Goal: Submit feedback/report problem: Leave review/rating

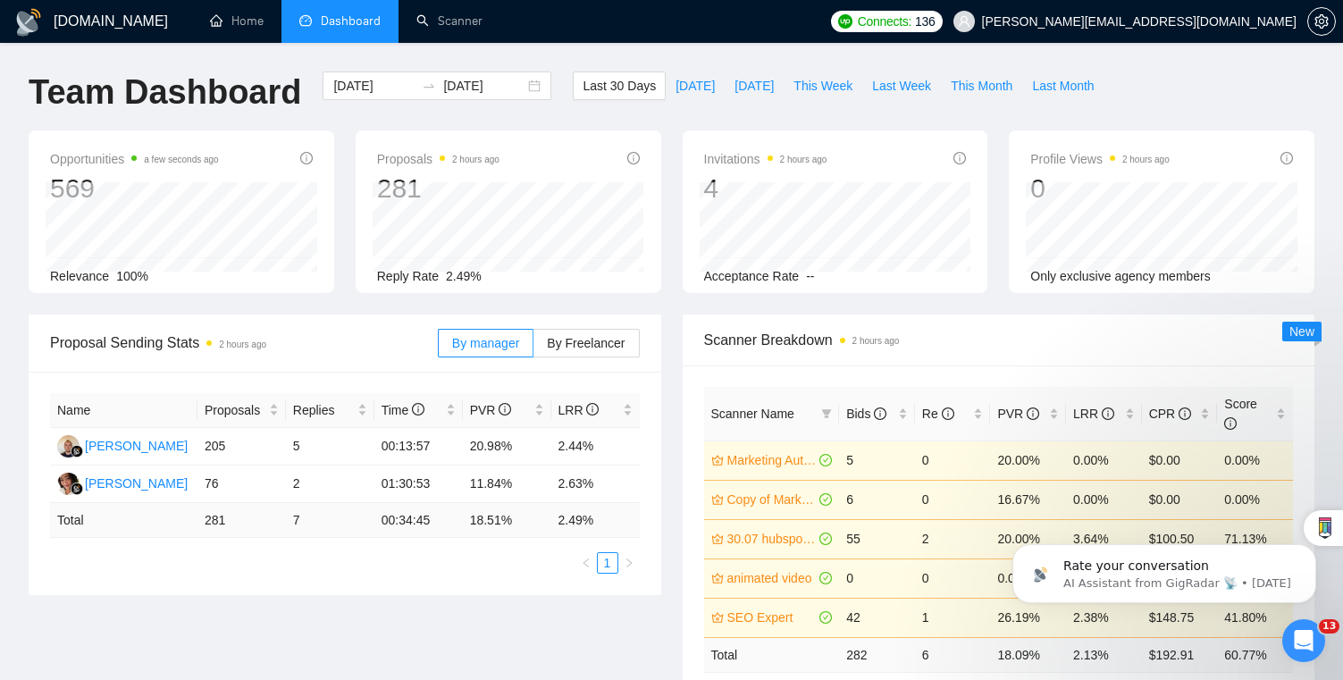
click at [1309, 642] on icon "Open Intercom Messenger" at bounding box center [1303, 640] width 29 height 29
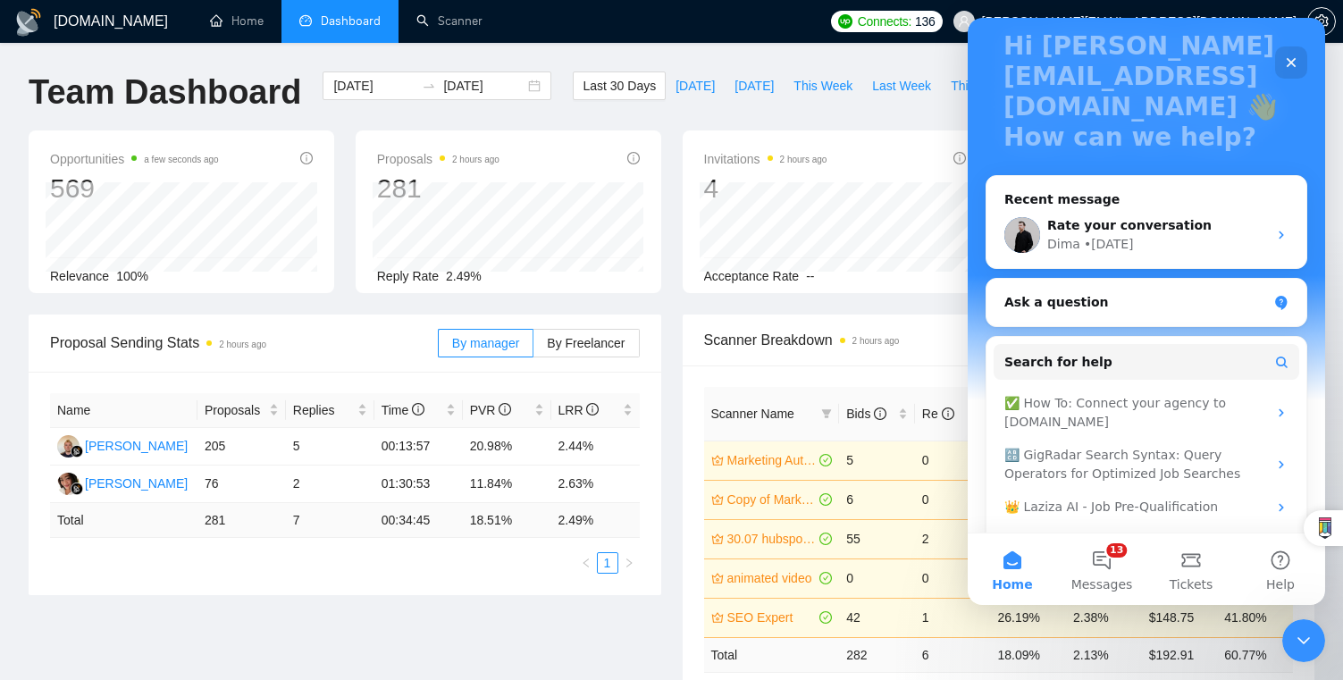
scroll to position [155, 0]
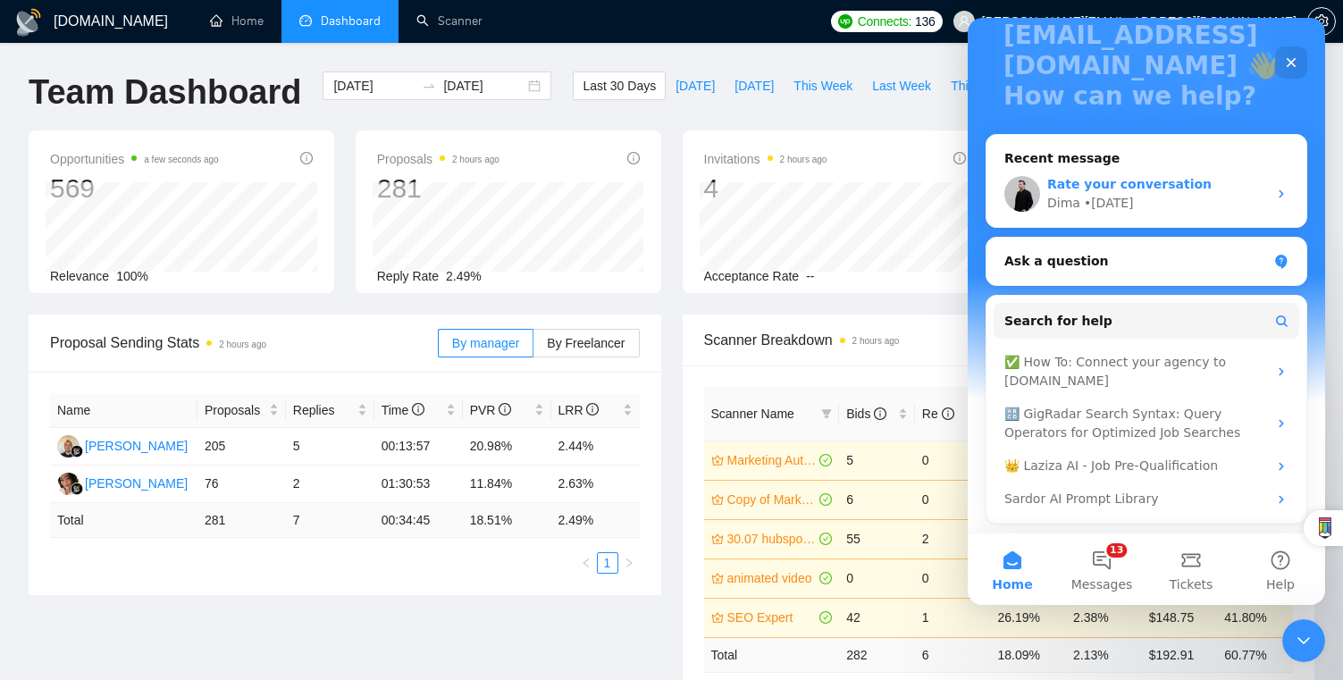
click at [1158, 179] on span "Rate your conversation" at bounding box center [1129, 184] width 164 height 14
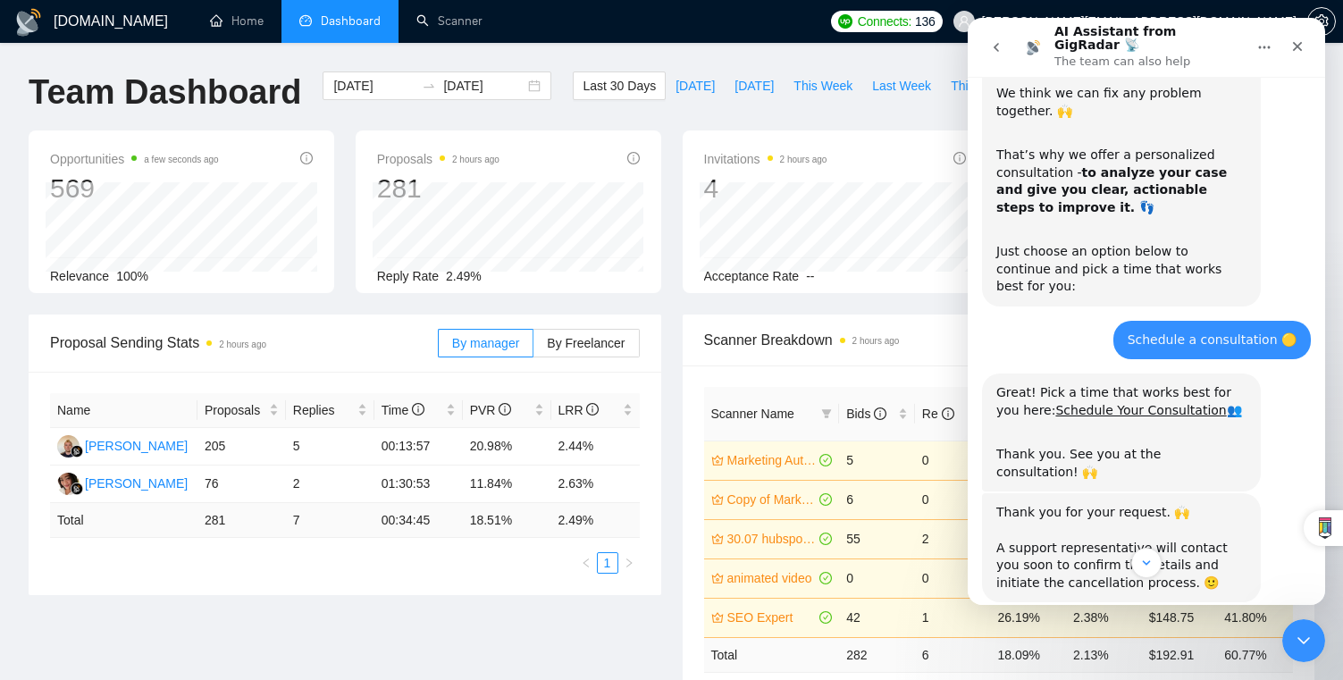
scroll to position [720, 0]
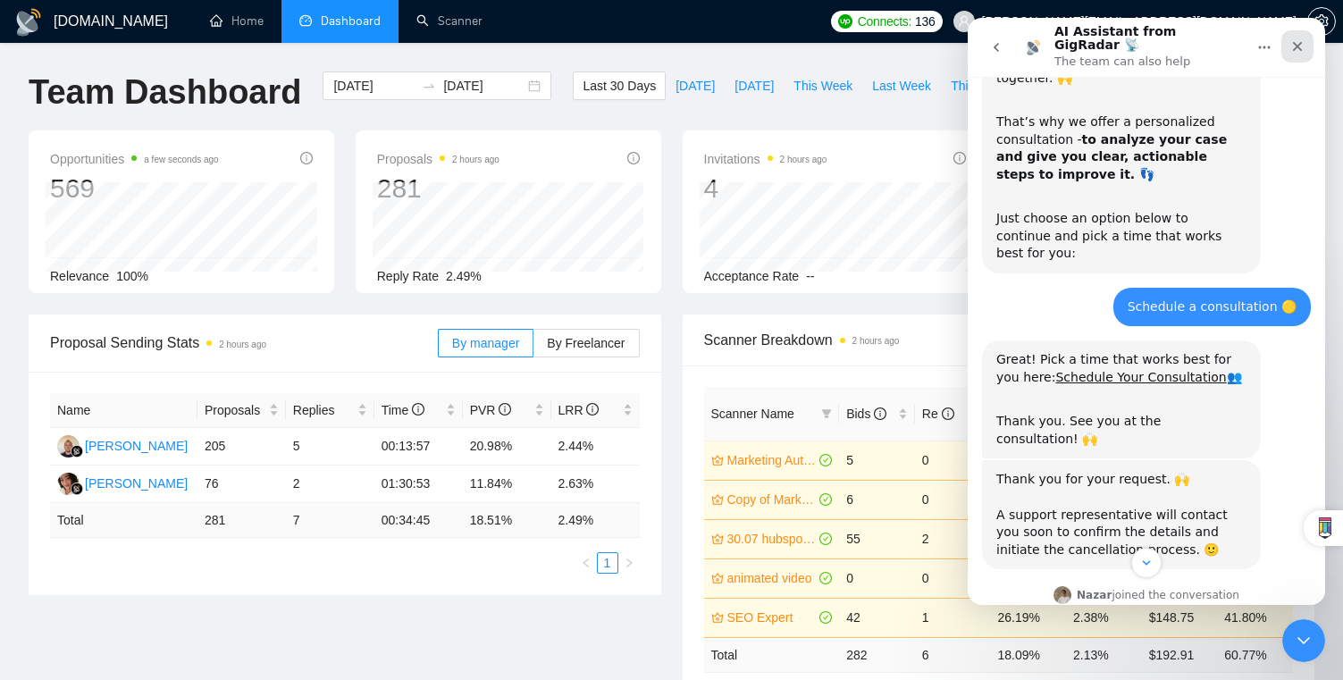
click at [1289, 37] on div "Close" at bounding box center [1297, 46] width 32 height 32
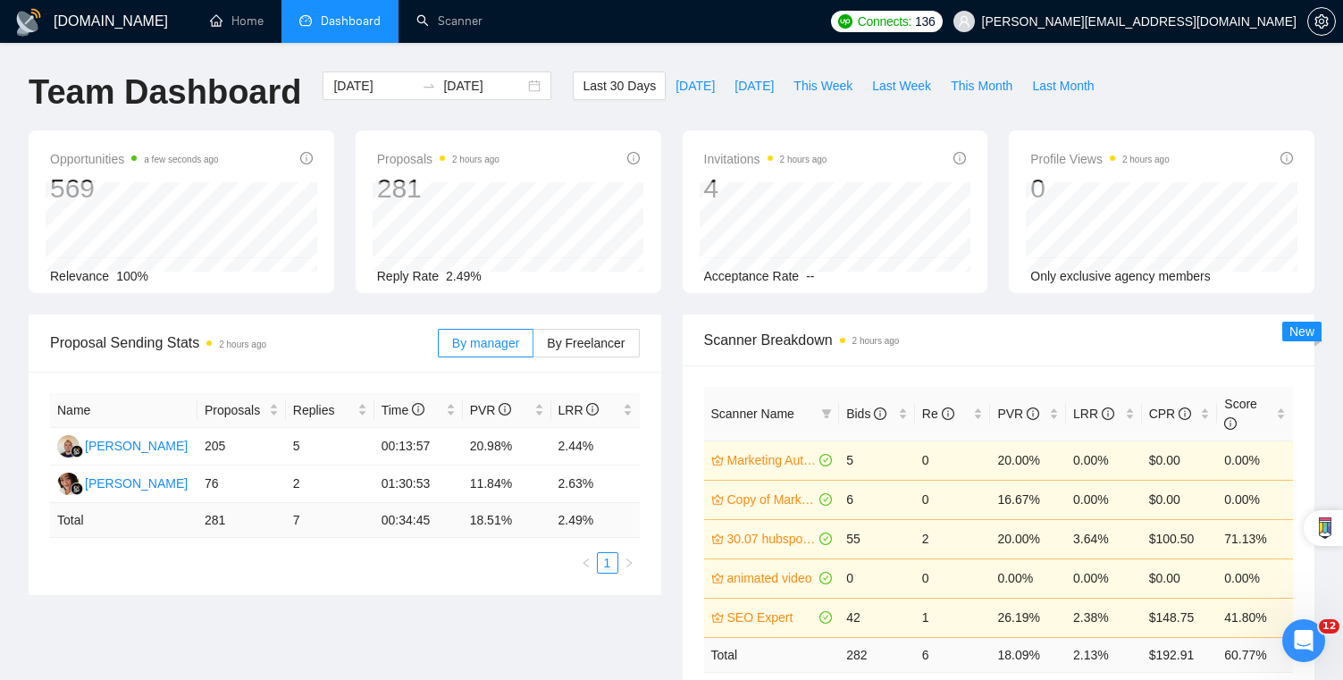
scroll to position [4154, 0]
click at [1299, 626] on icon "Open Intercom Messenger" at bounding box center [1300, 637] width 29 height 29
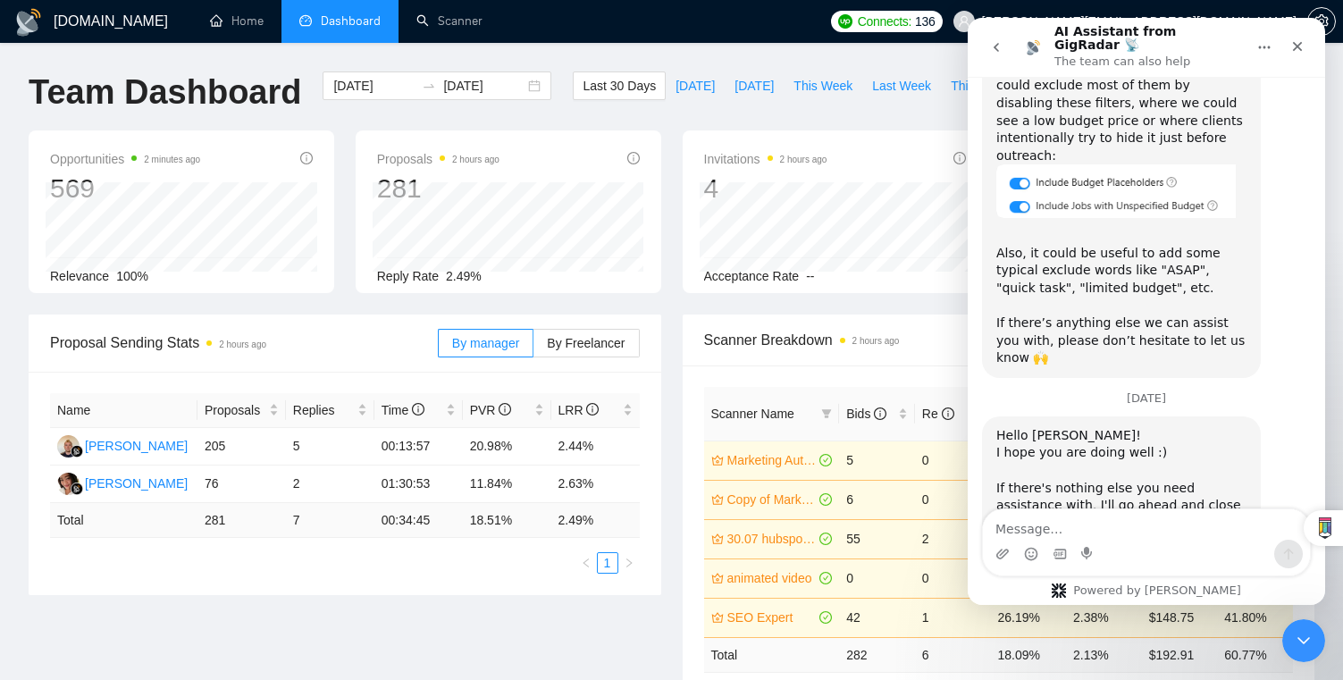
scroll to position [4212, 0]
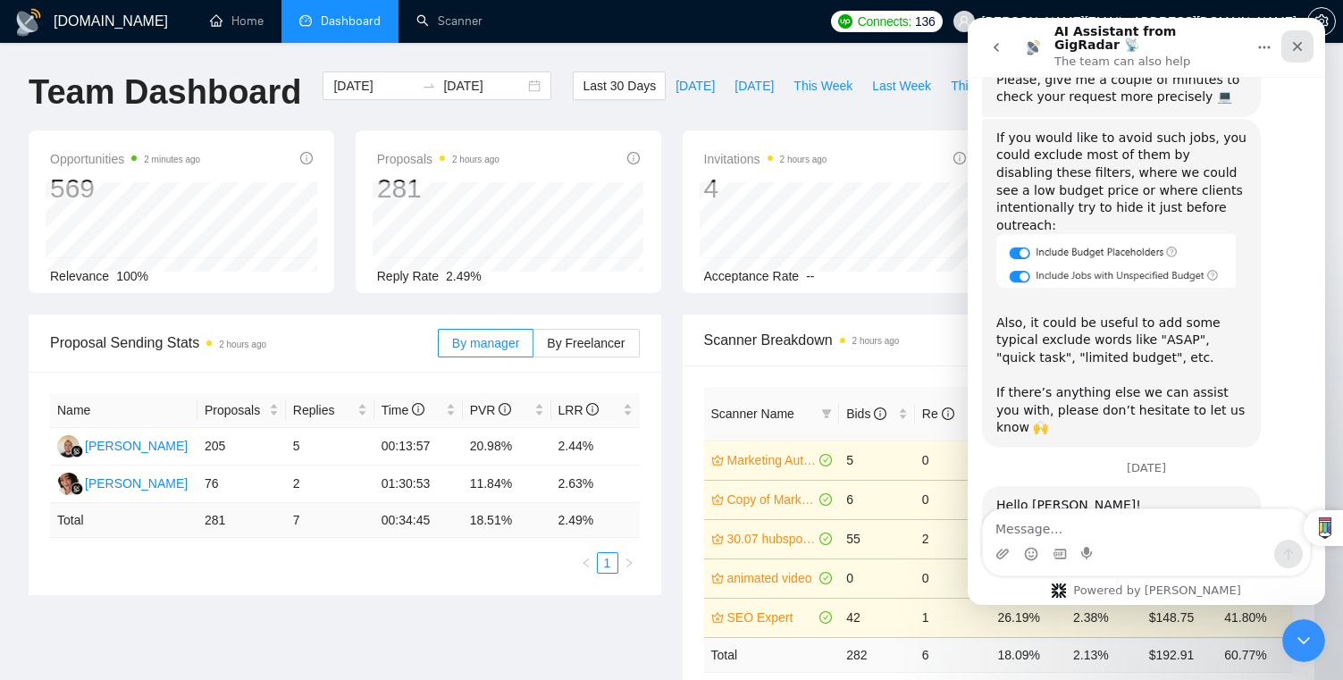
click at [1302, 47] on icon "Close" at bounding box center [1297, 46] width 14 height 14
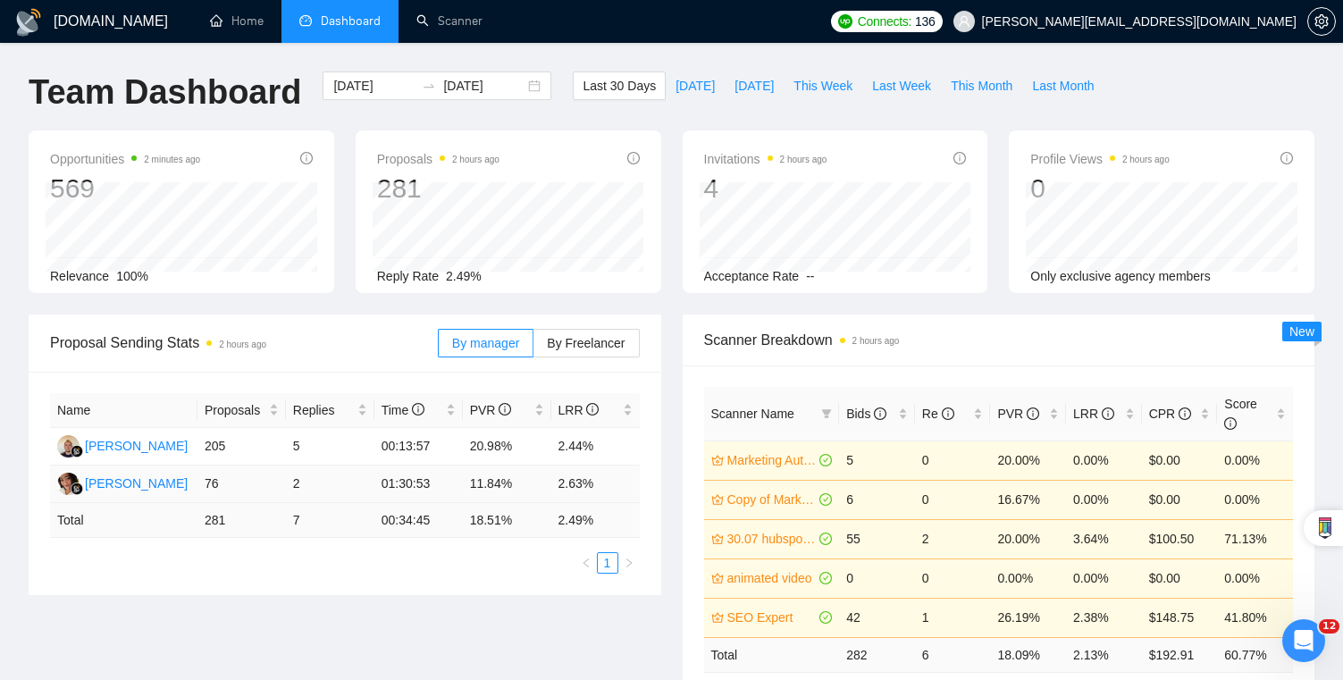
click at [411, 482] on td "01:30:53" at bounding box center [418, 484] width 88 height 38
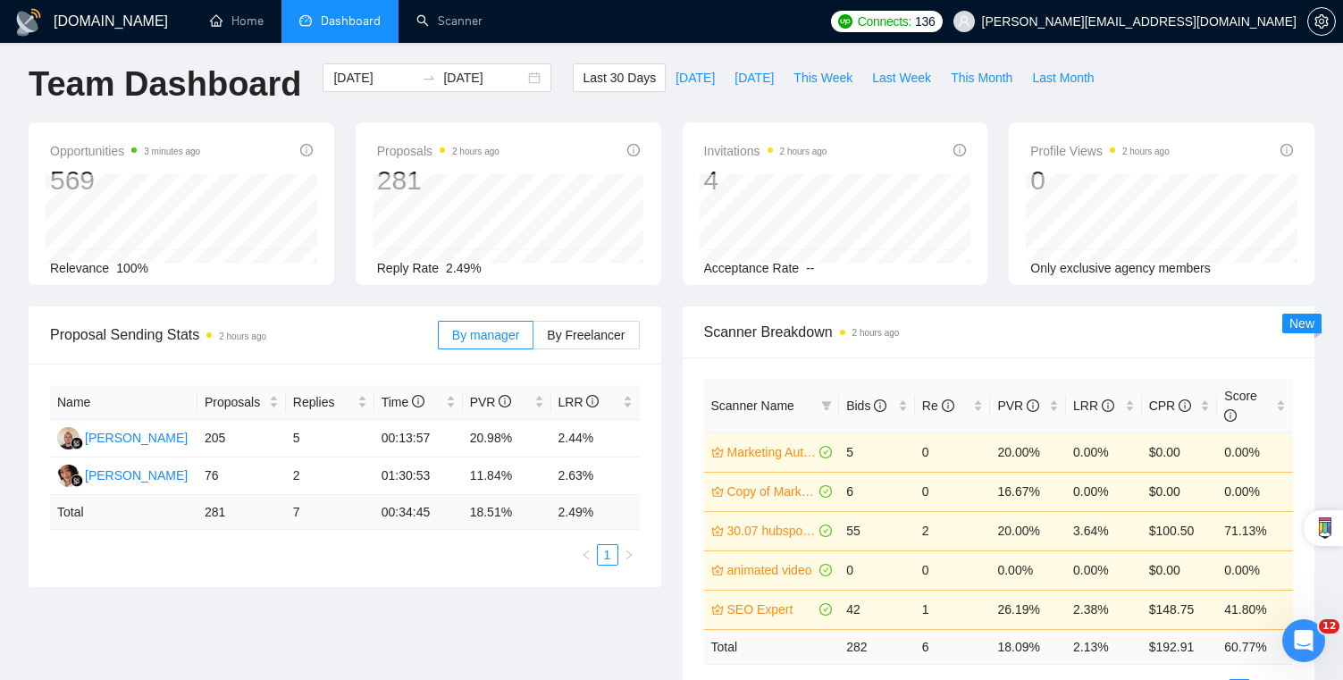
scroll to position [0, 0]
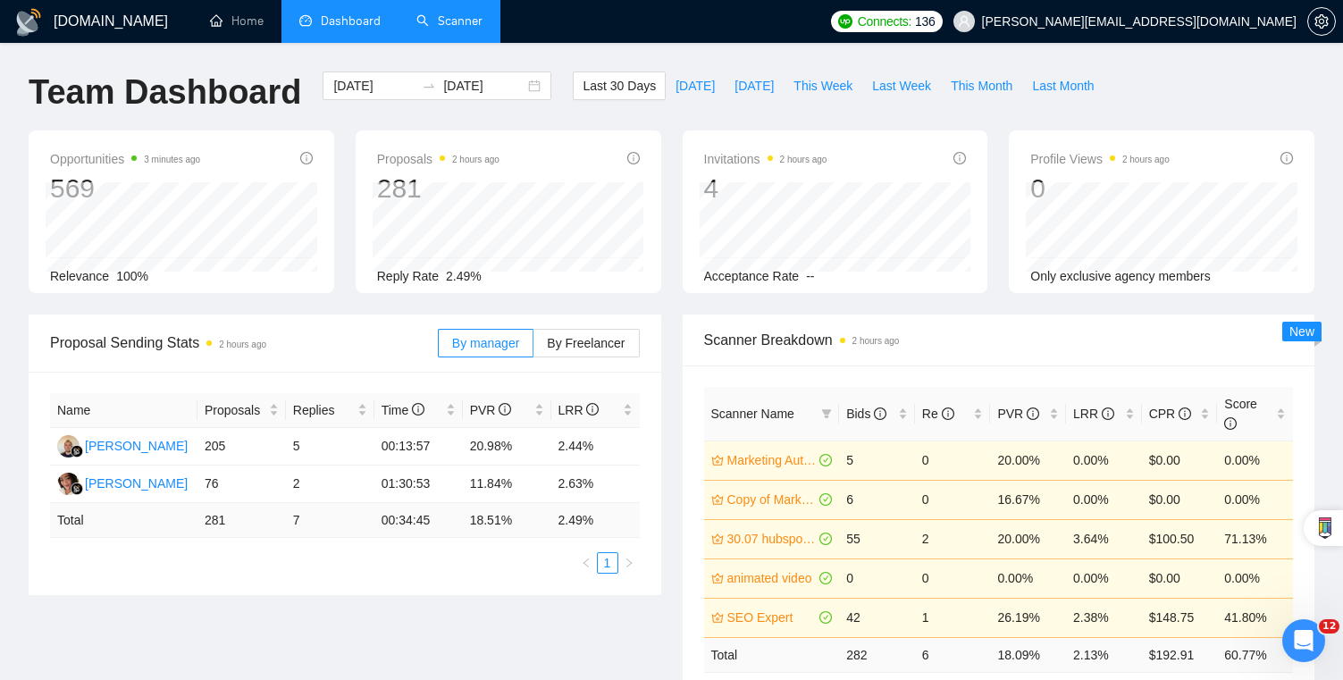
click at [456, 26] on link "Scanner" at bounding box center [449, 20] width 66 height 15
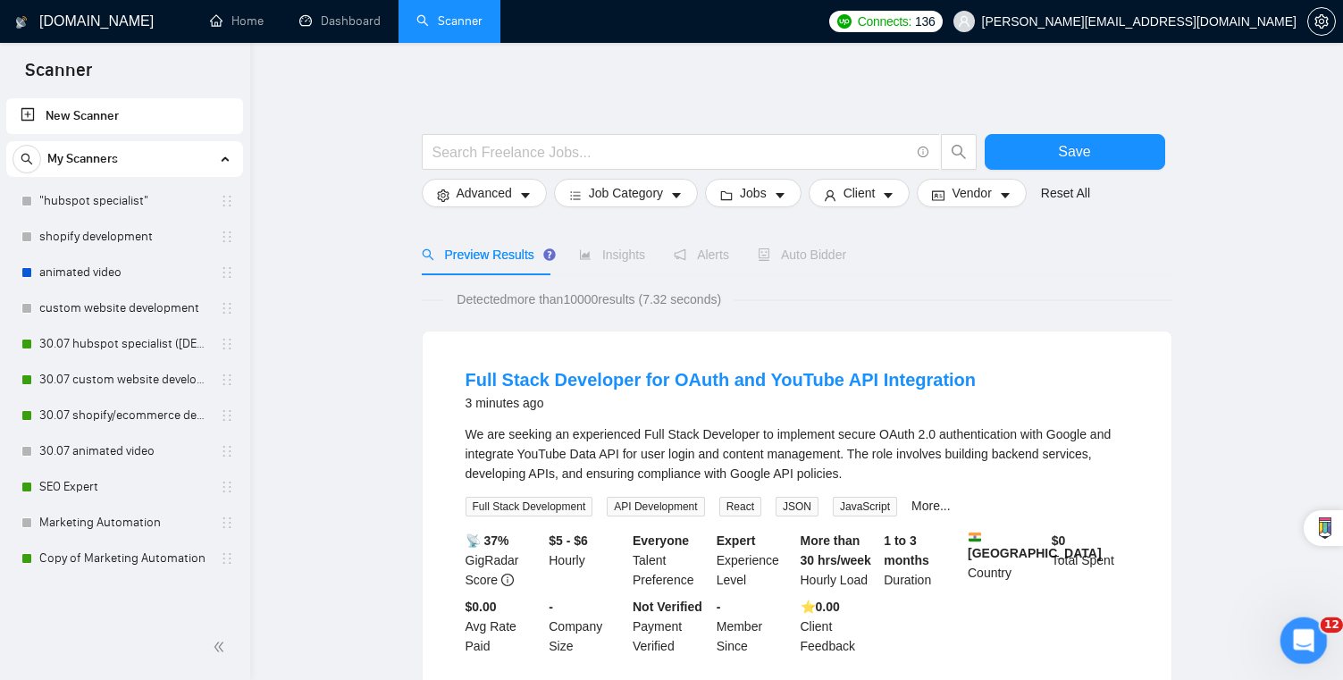
click at [1300, 640] on icon "Open Intercom Messenger" at bounding box center [1300, 637] width 29 height 29
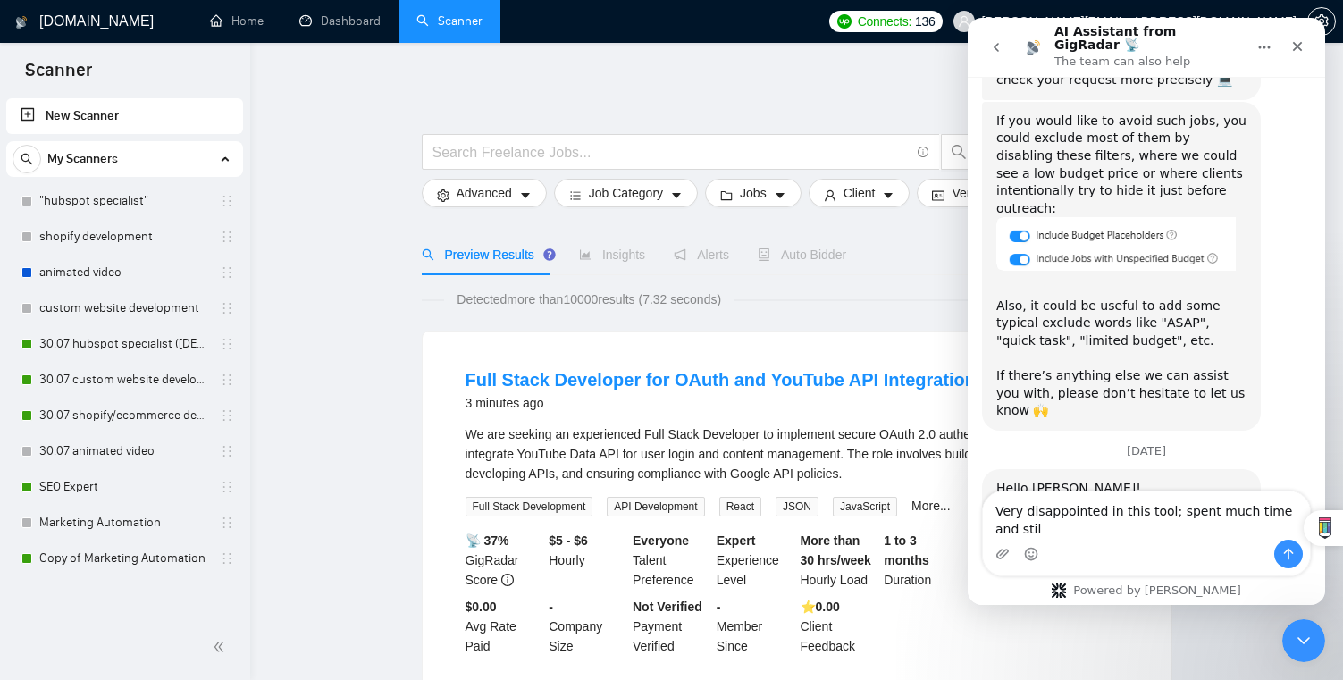
scroll to position [4229, 0]
click at [1037, 523] on textarea "Very disappointed in this tool; spent much time and still 0 return despite almo…" at bounding box center [1146, 515] width 327 height 48
click at [1149, 523] on textarea "Very disappointed in this tool; spent much time and still 0 work despite almost" at bounding box center [1146, 515] width 327 height 48
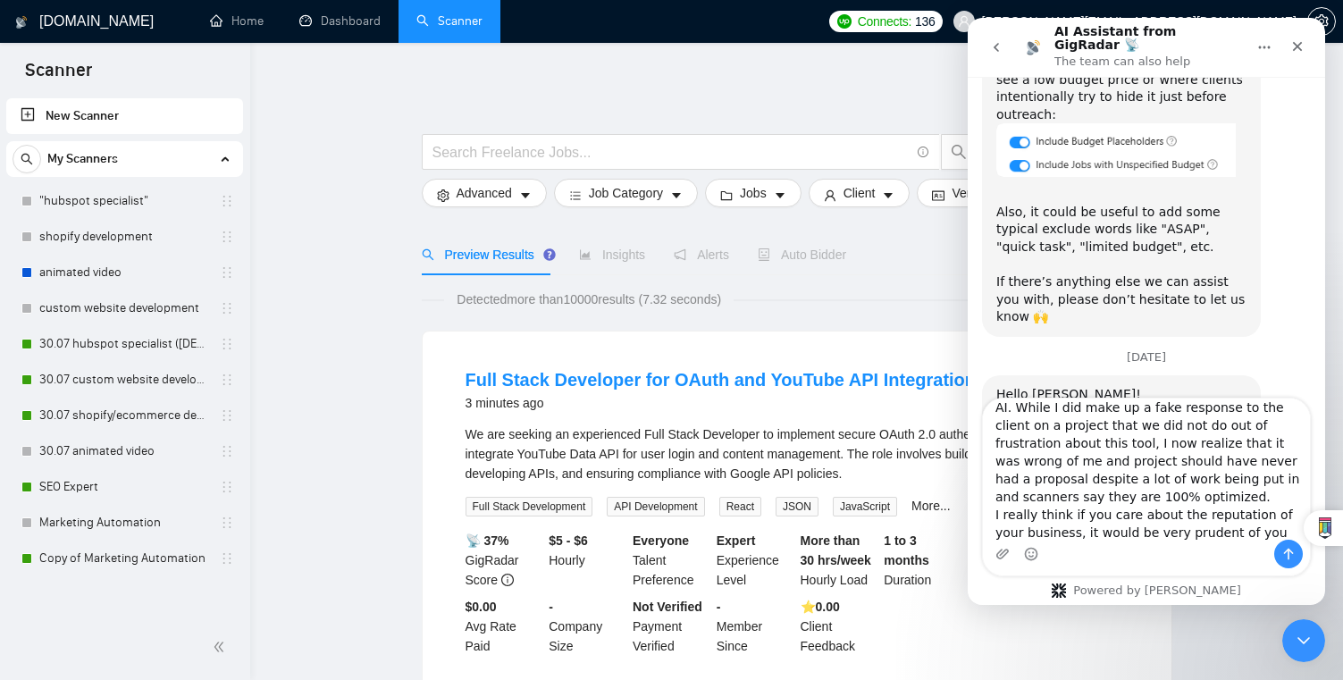
scroll to position [118, 0]
type textarea "Very disappointed in this tool; spent much time and still 0 work despite almost…"
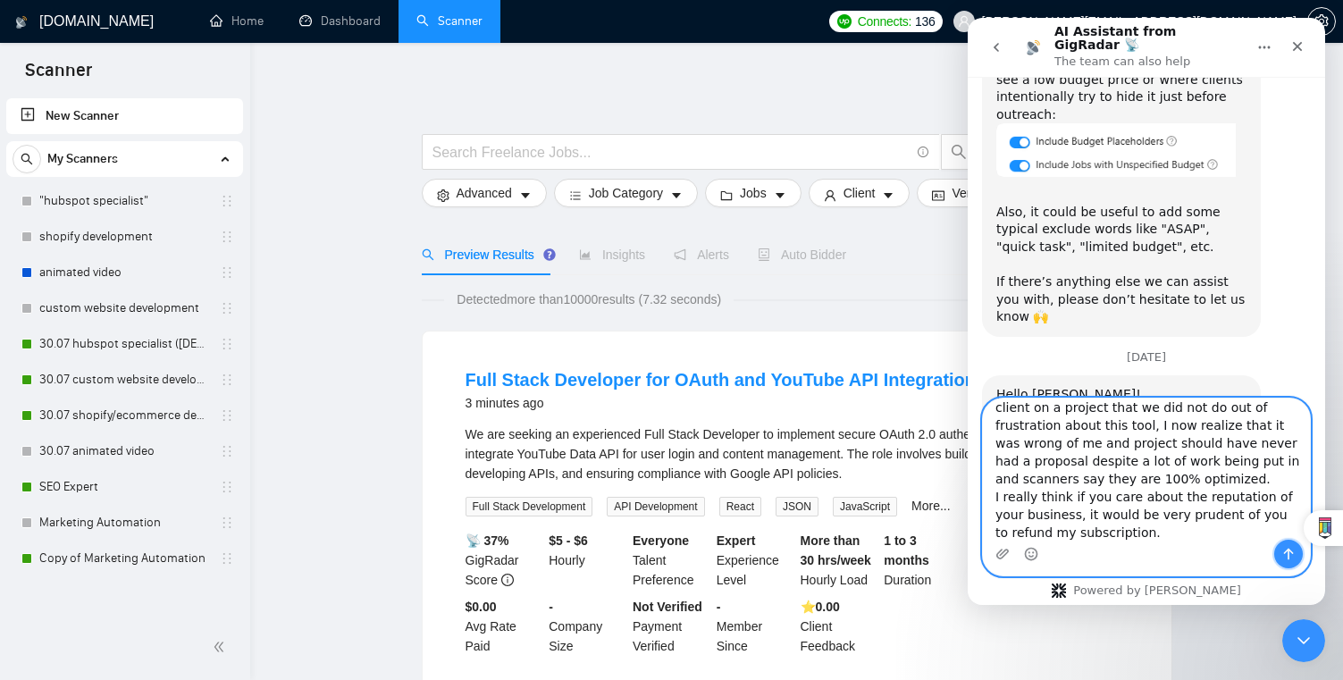
click at [1289, 559] on icon "Send a message…" at bounding box center [1288, 554] width 14 height 14
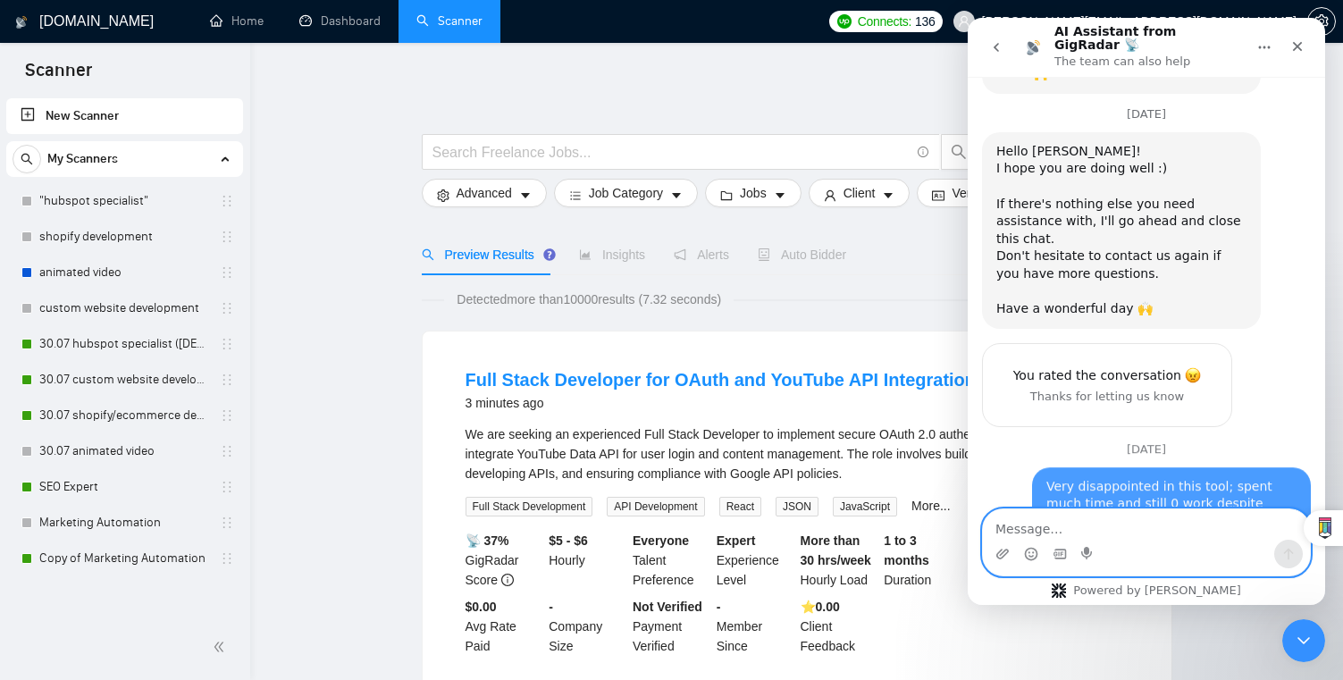
scroll to position [4569, 0]
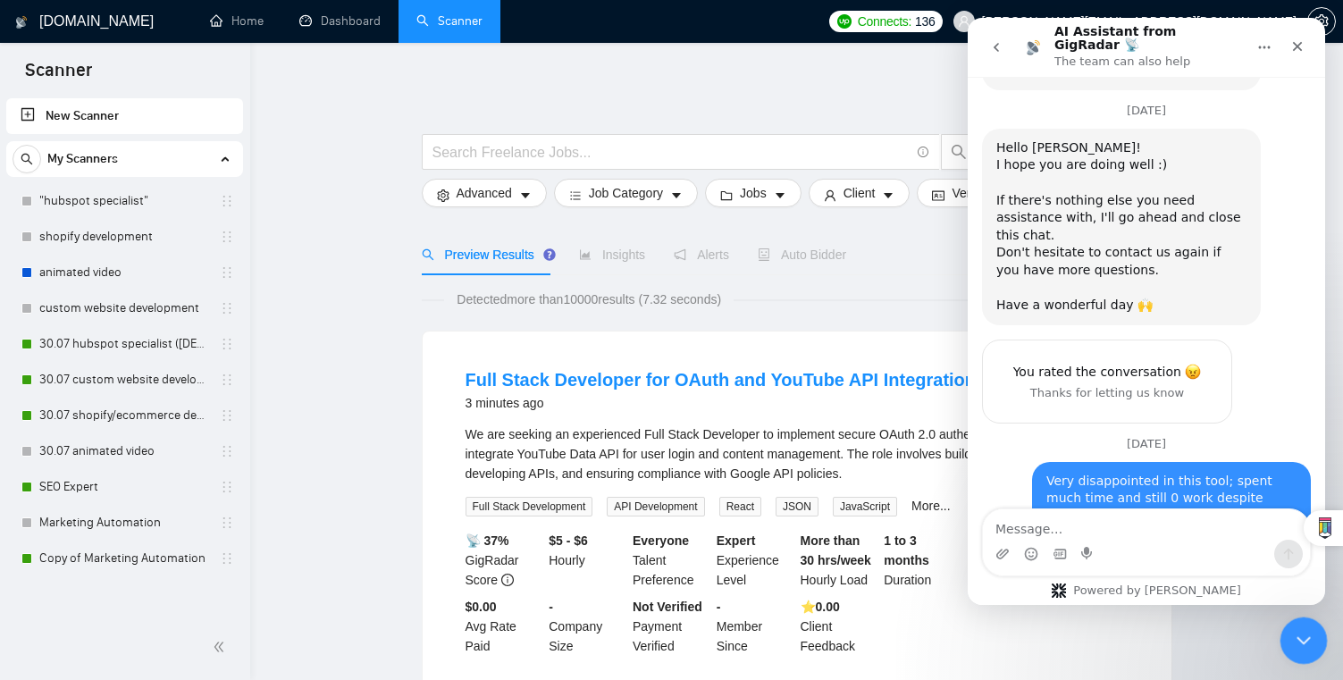
click at [1309, 625] on div "Close Intercom Messenger" at bounding box center [1300, 637] width 43 height 43
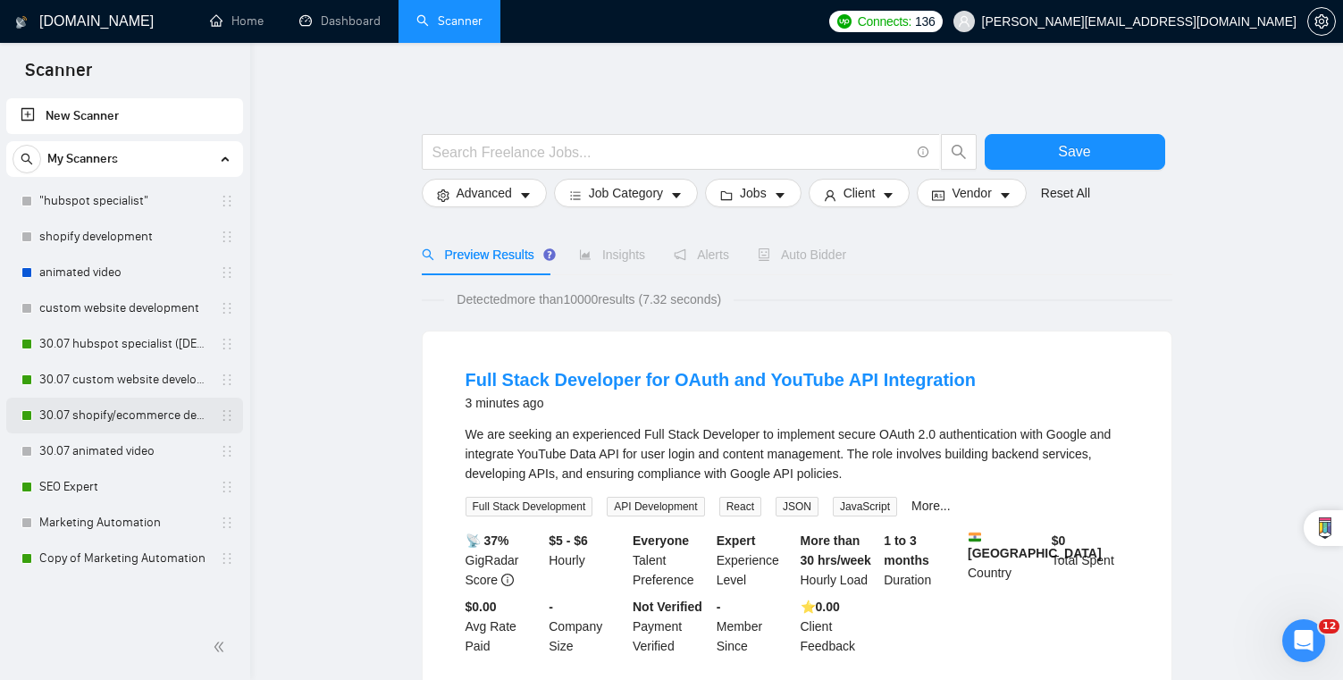
click at [142, 404] on link "30.07 shopify/ecommerce development (worldwide)" at bounding box center [124, 415] width 170 height 36
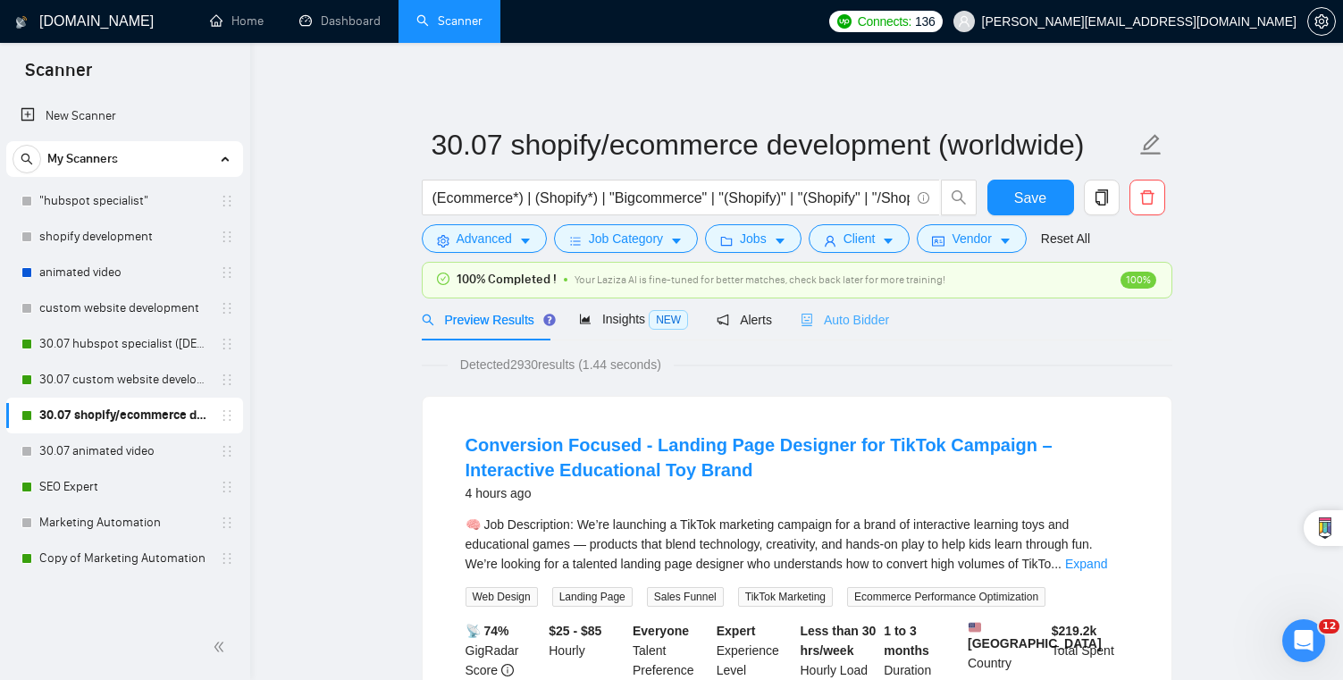
click at [832, 307] on div "Auto Bidder" at bounding box center [844, 319] width 88 height 42
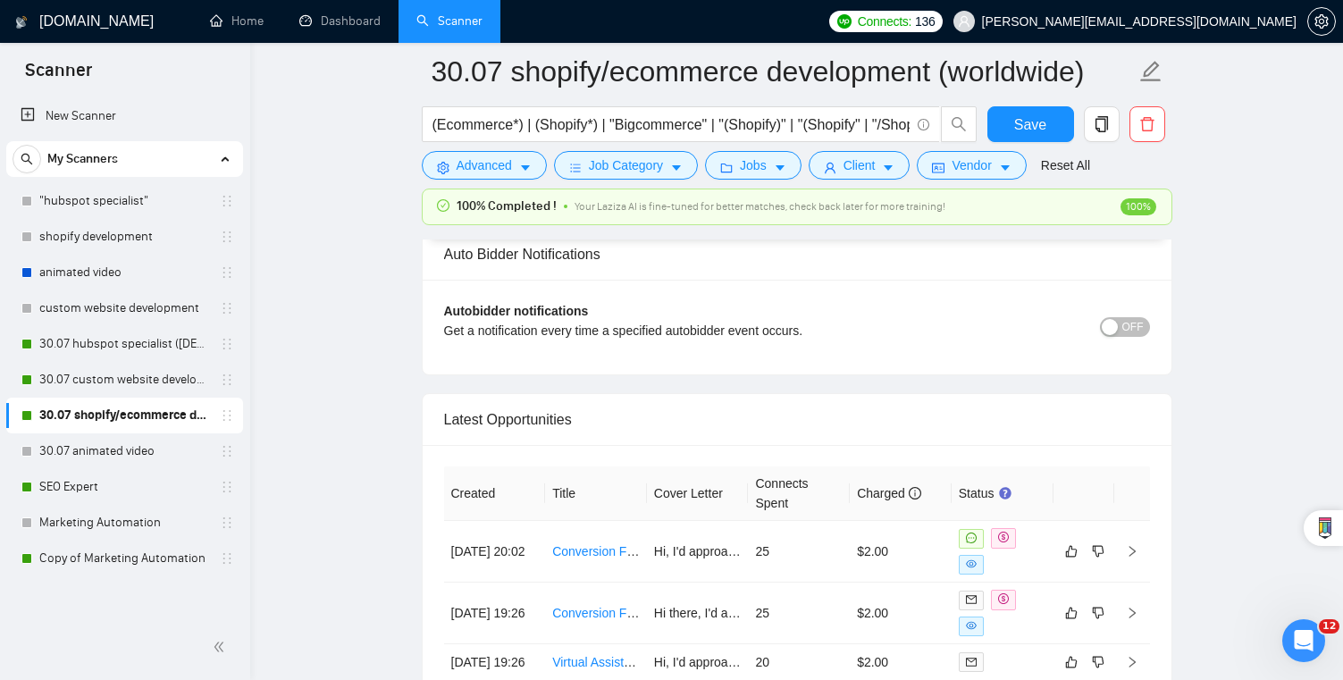
scroll to position [4271, 0]
click at [934, 519] on td "$2.00" at bounding box center [900, 550] width 102 height 62
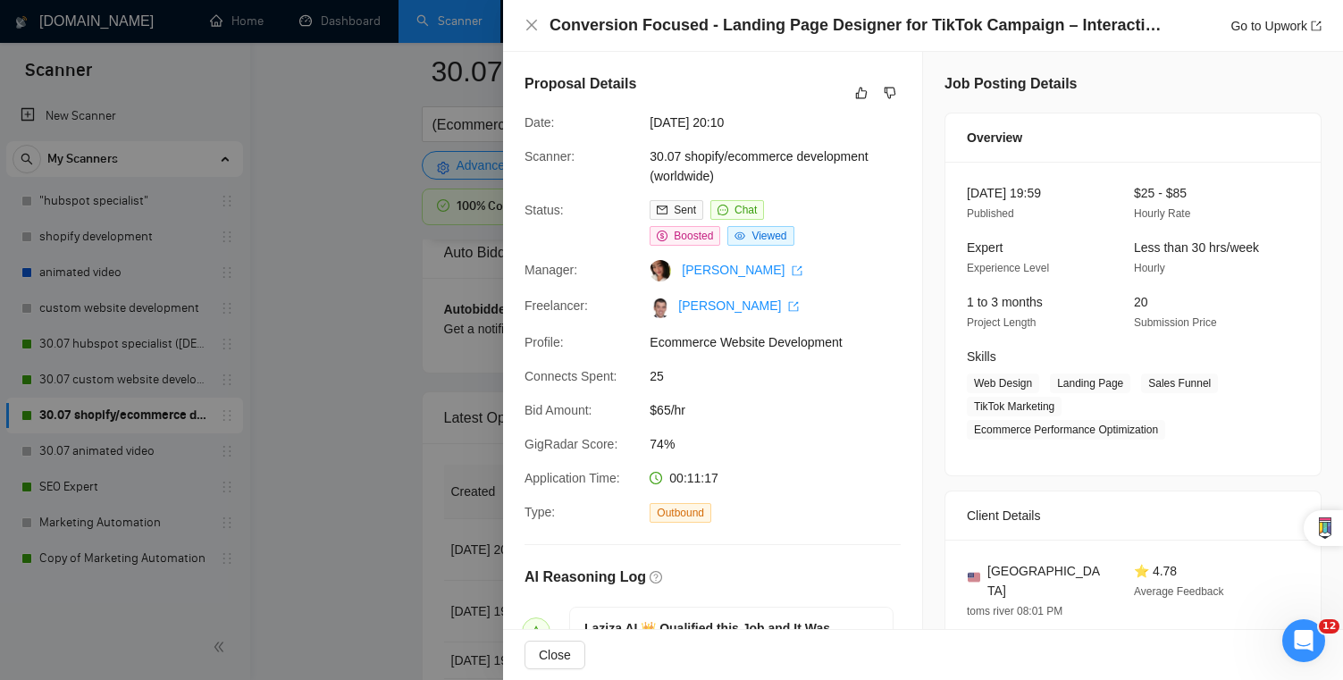
click at [906, 102] on div "Proposal Details Date: [DATE] 20:10 Scanner: 30.07 shopify/ecommerce developmen…" at bounding box center [712, 397] width 419 height 690
click at [888, 90] on icon "dislike" at bounding box center [889, 93] width 13 height 14
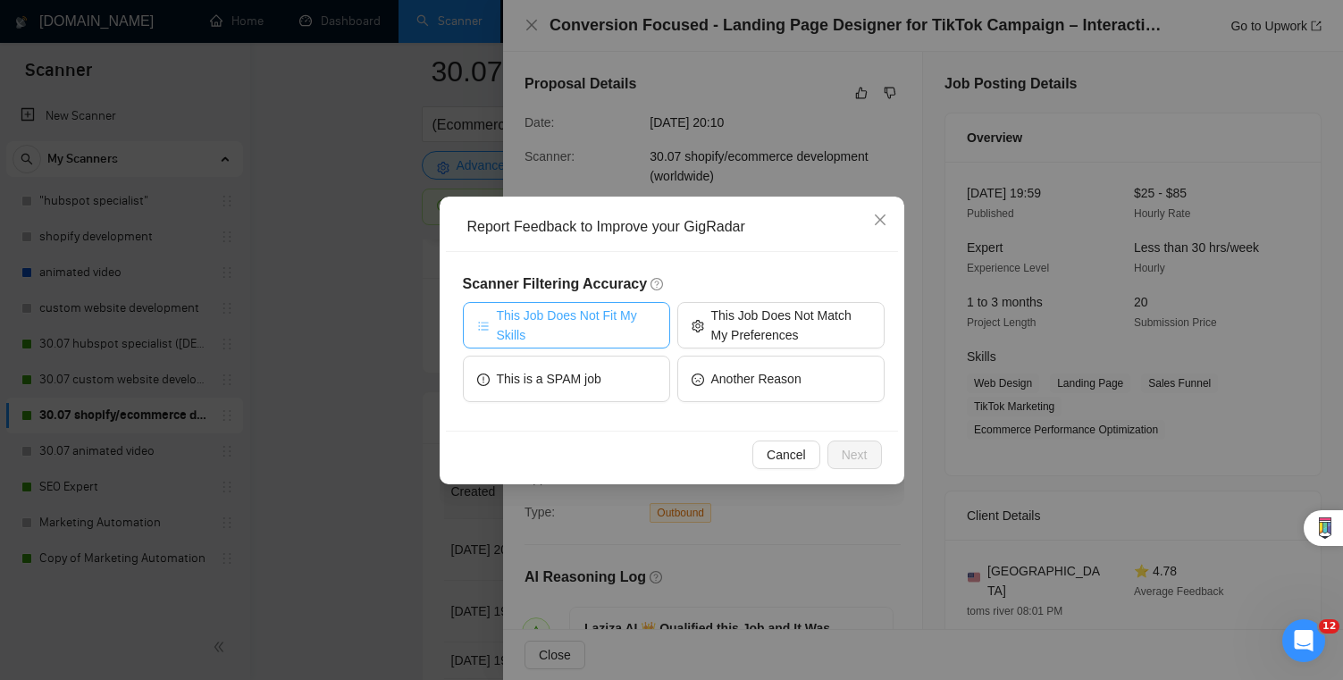
click at [609, 345] on button "This Job Does Not Fit My Skills" at bounding box center [566, 325] width 207 height 46
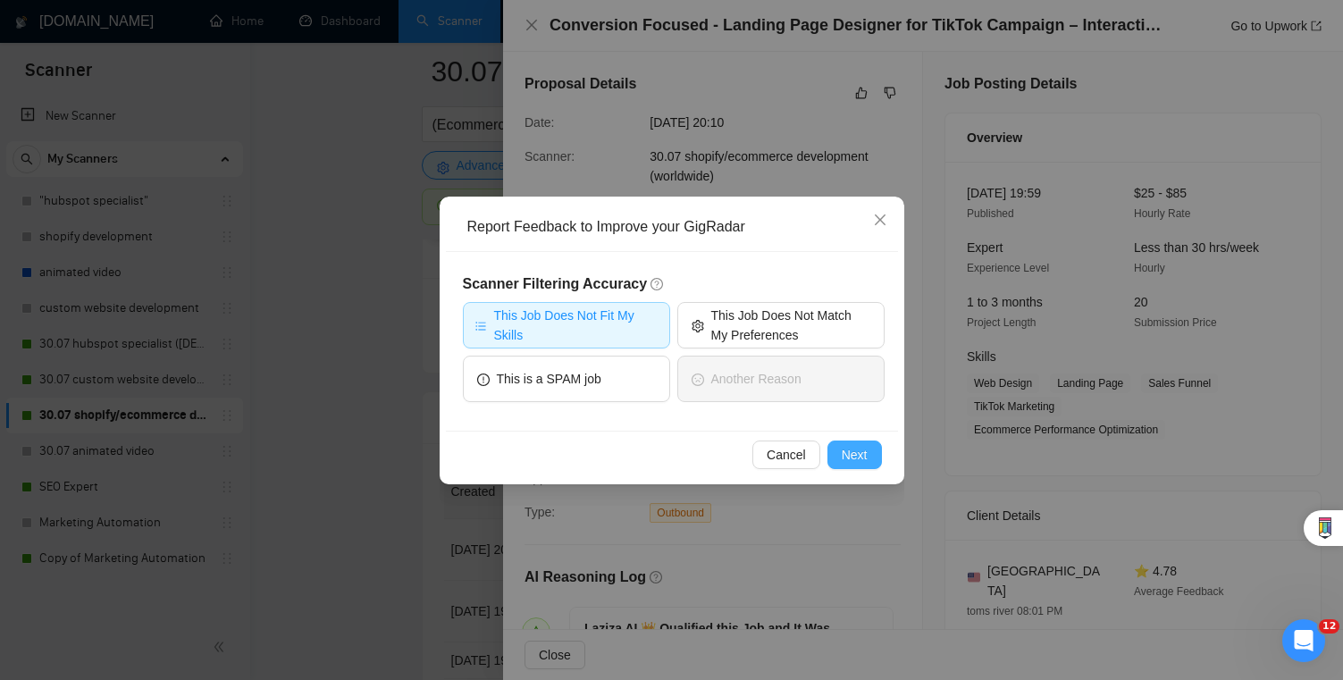
click at [837, 448] on button "Next" at bounding box center [854, 454] width 54 height 29
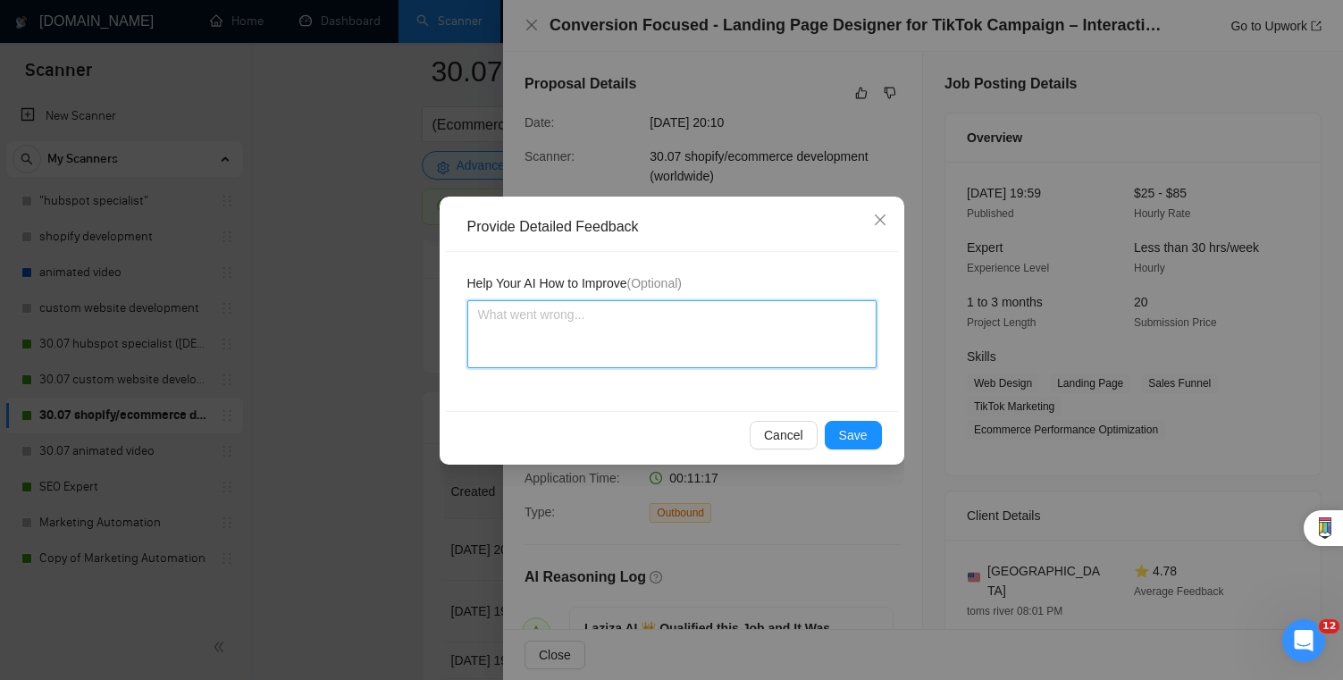
click at [715, 324] on textarea at bounding box center [671, 334] width 409 height 68
type textarea "E"
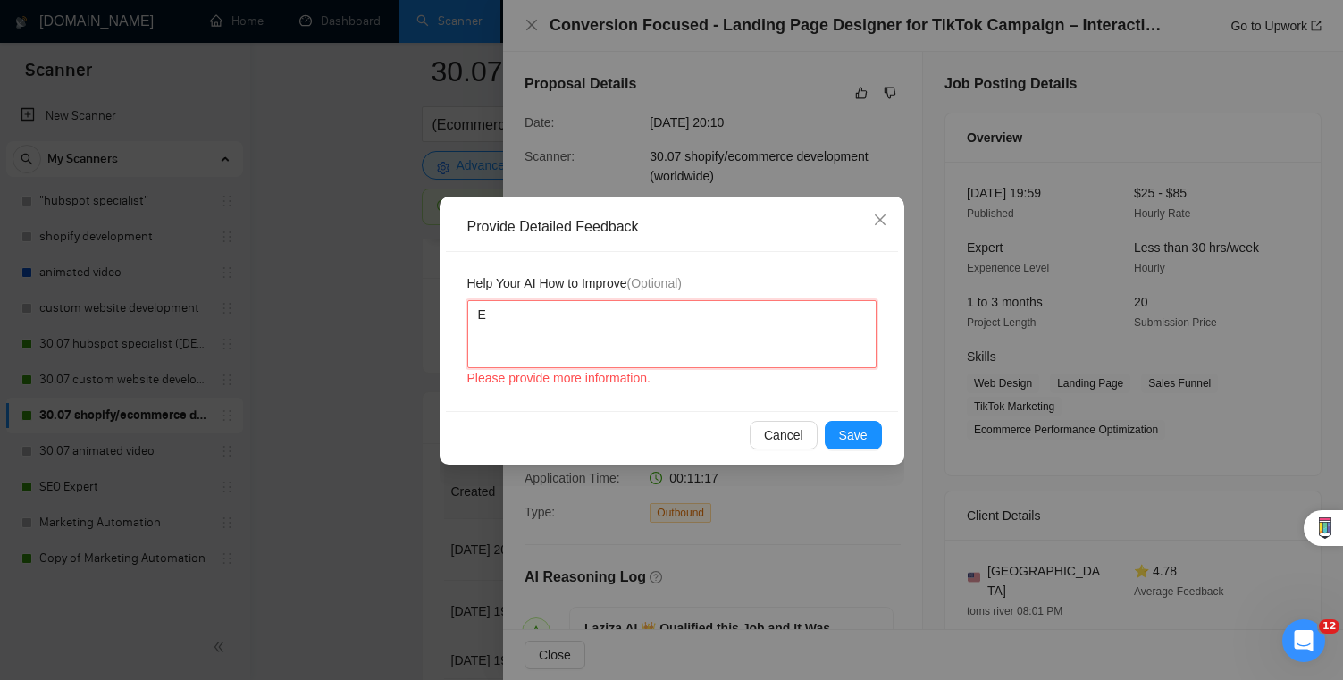
type textarea "Ex"
type textarea "Exp"
type textarea "Expe"
type textarea "Exper"
type textarea "Experi"
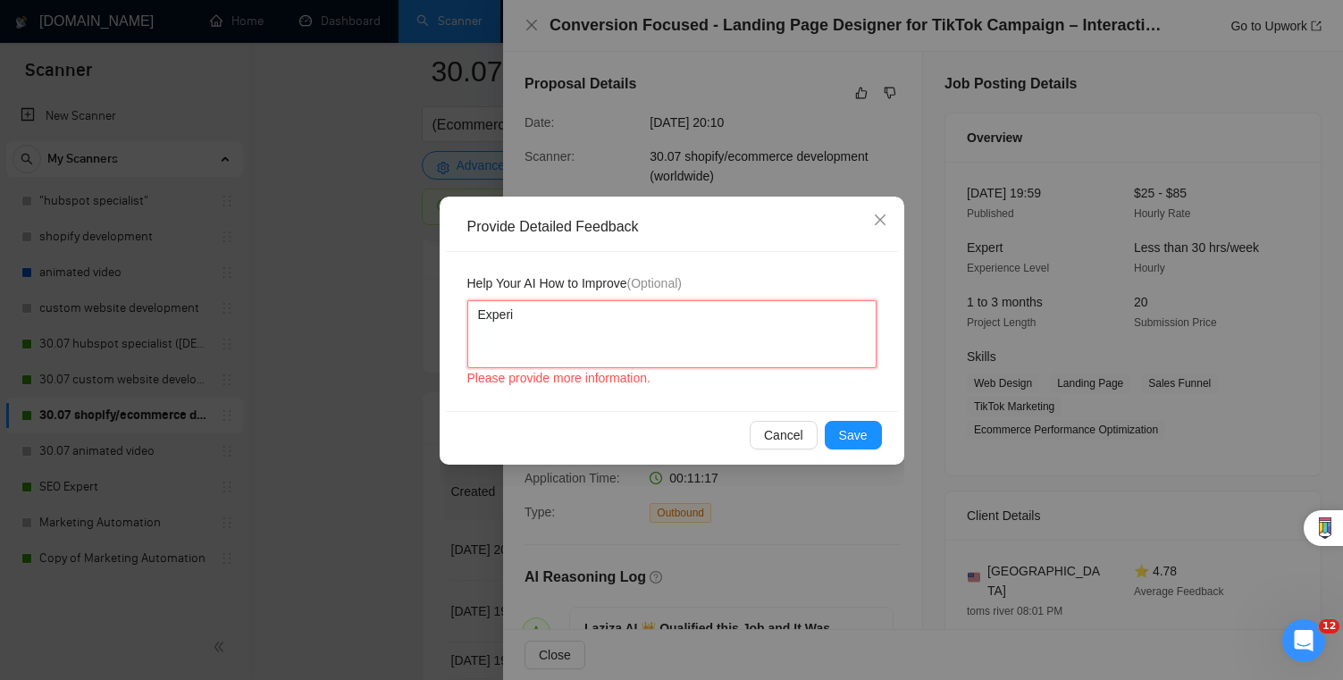
type textarea "Experie"
type textarea "Experien"
type textarea "Experienc"
type textarea "Experience"
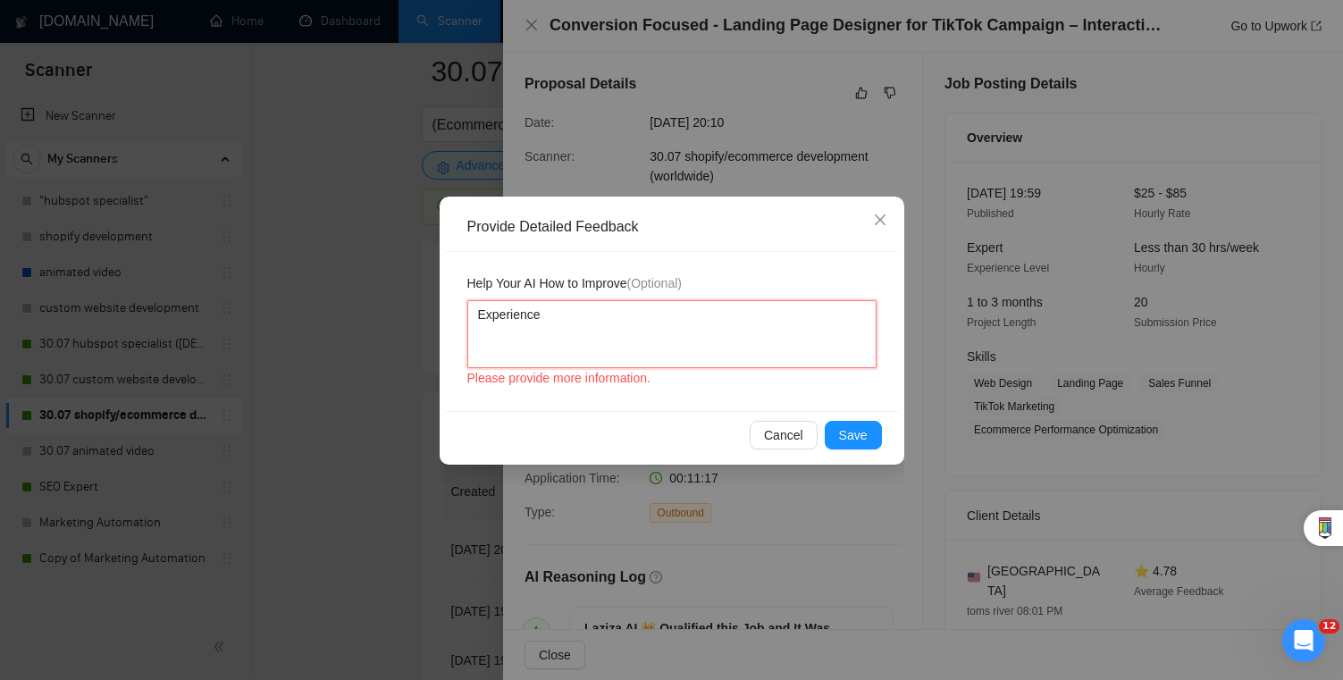
type textarea "Experience p"
type textarea "Experience pr"
type textarea "Experience pro"
type textarea "Experience prov"
type textarea "Experience provi"
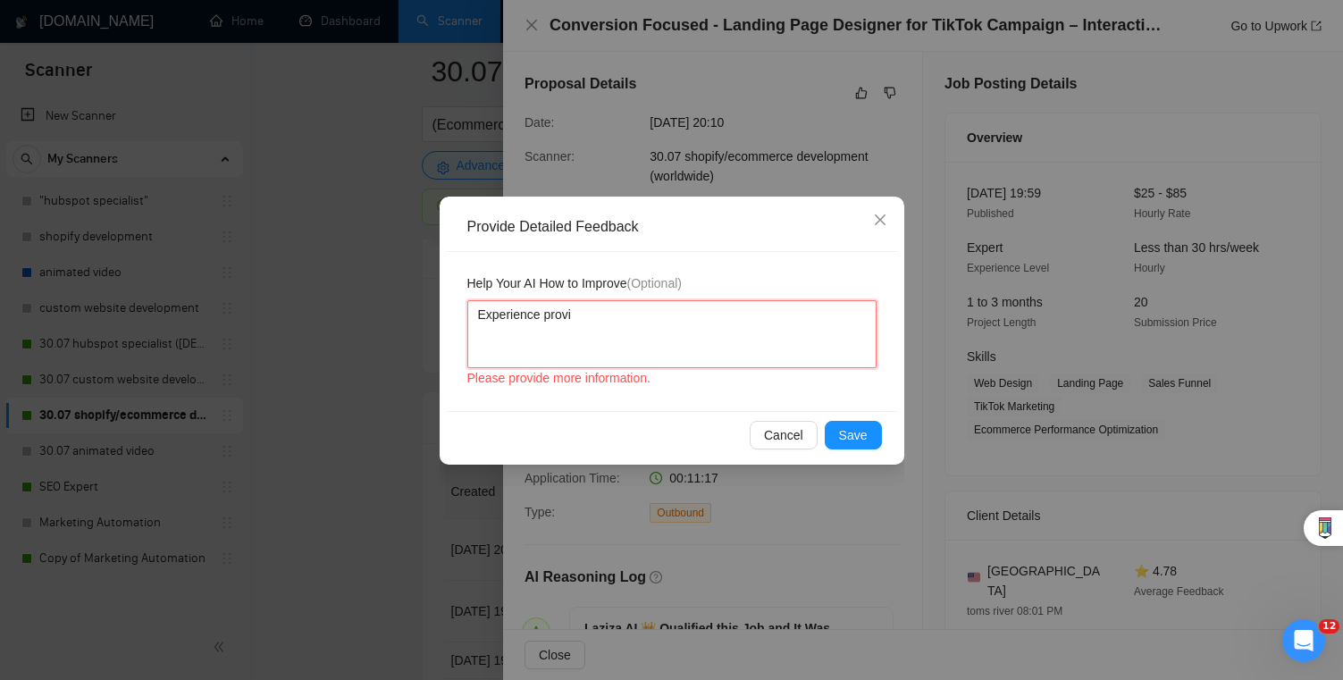
type textarea "Experience provid"
type textarea "Experience provide"
type textarea "Experience provided"
type textarea "Experience provided i"
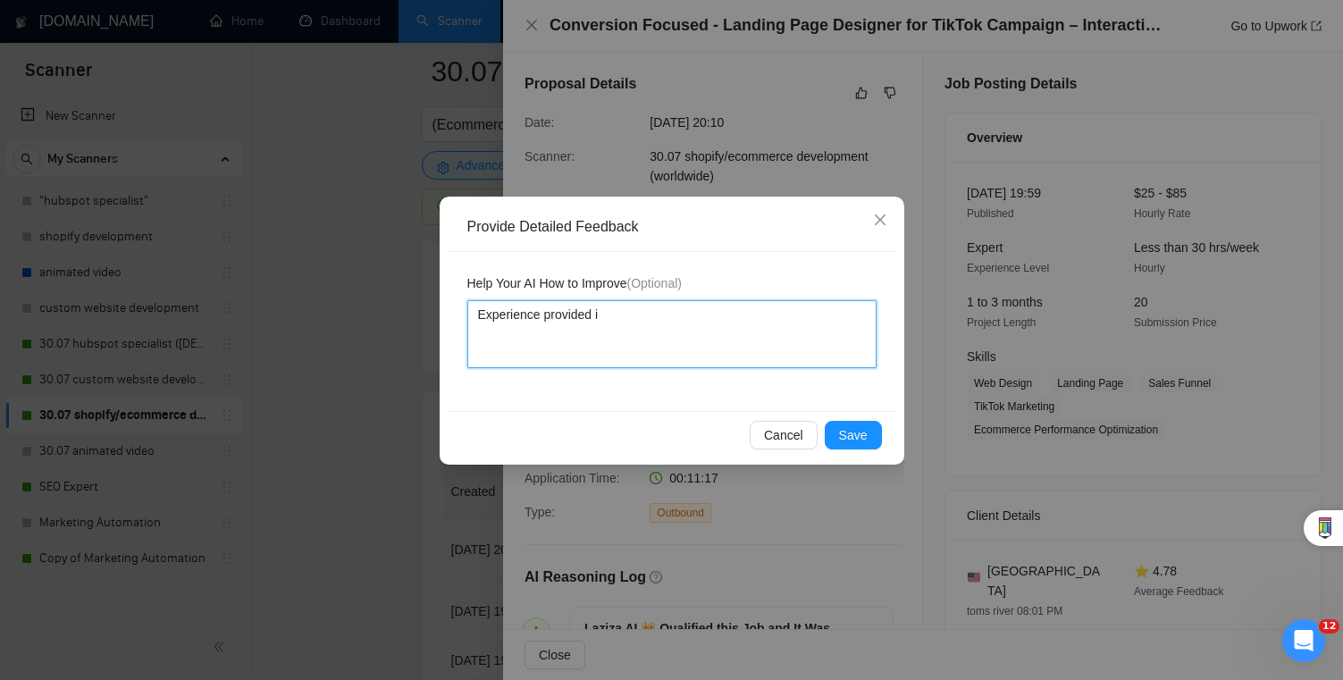
type textarea "Experience provided in"
type textarea "Experience provided in c"
type textarea "Experience provided in co"
type textarea "Experience provided in cov"
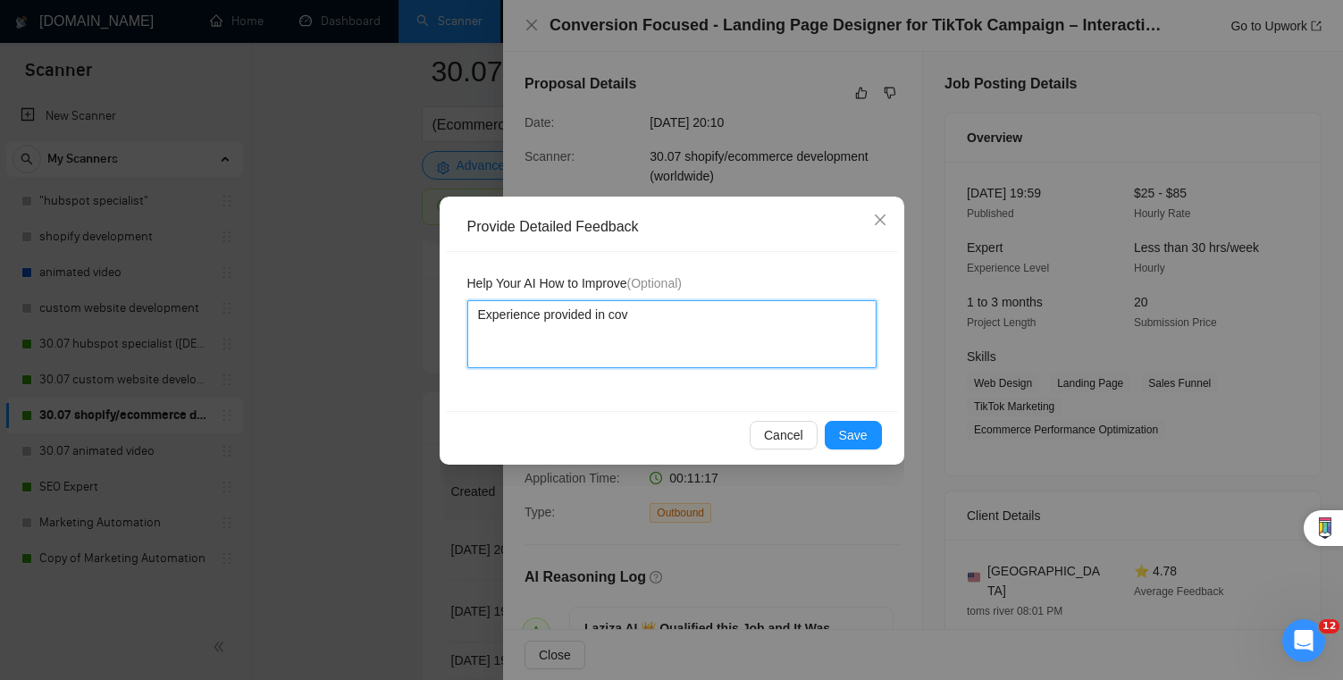
type textarea "Experience provided in [GEOGRAPHIC_DATA]"
type textarea "Experience provided in cover"
type textarea "Experience provided in cover l"
type textarea "Experience provided in cover le"
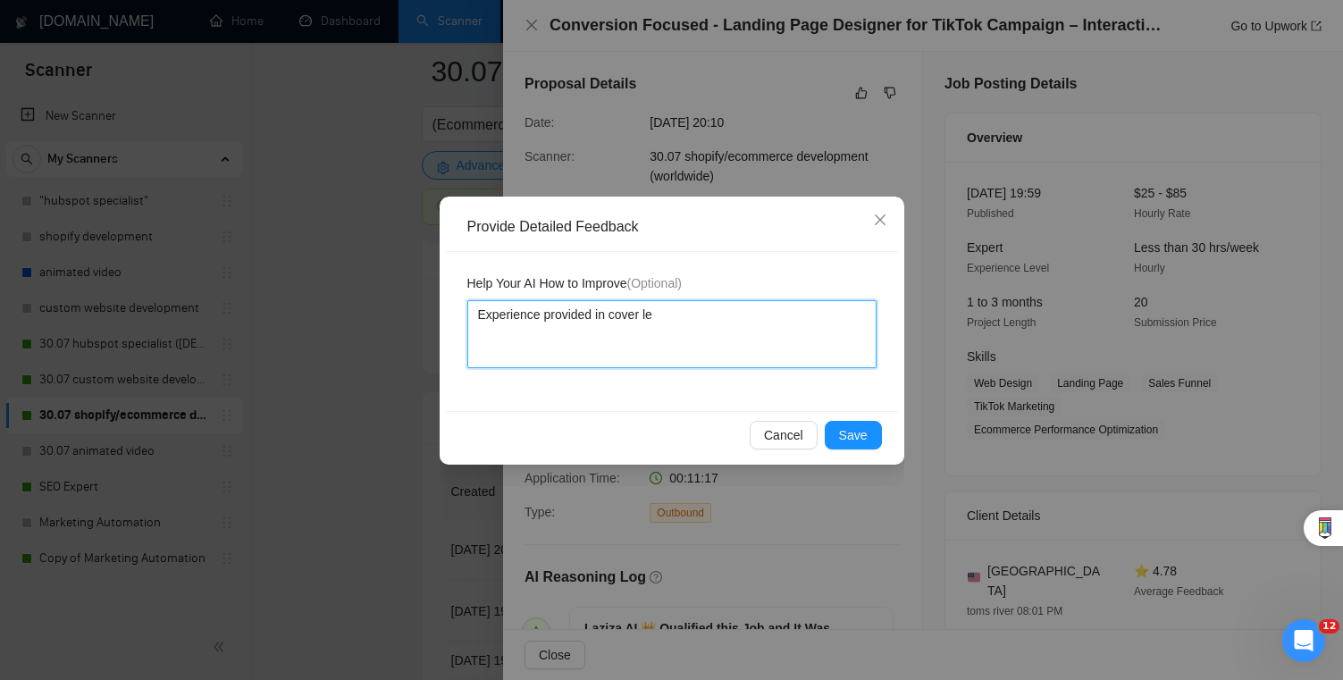
type textarea "Experience provided in cover let"
type textarea "Experience provided in cover lett"
type textarea "Experience provided in cover lette"
type textarea "Experience provided in cover letter"
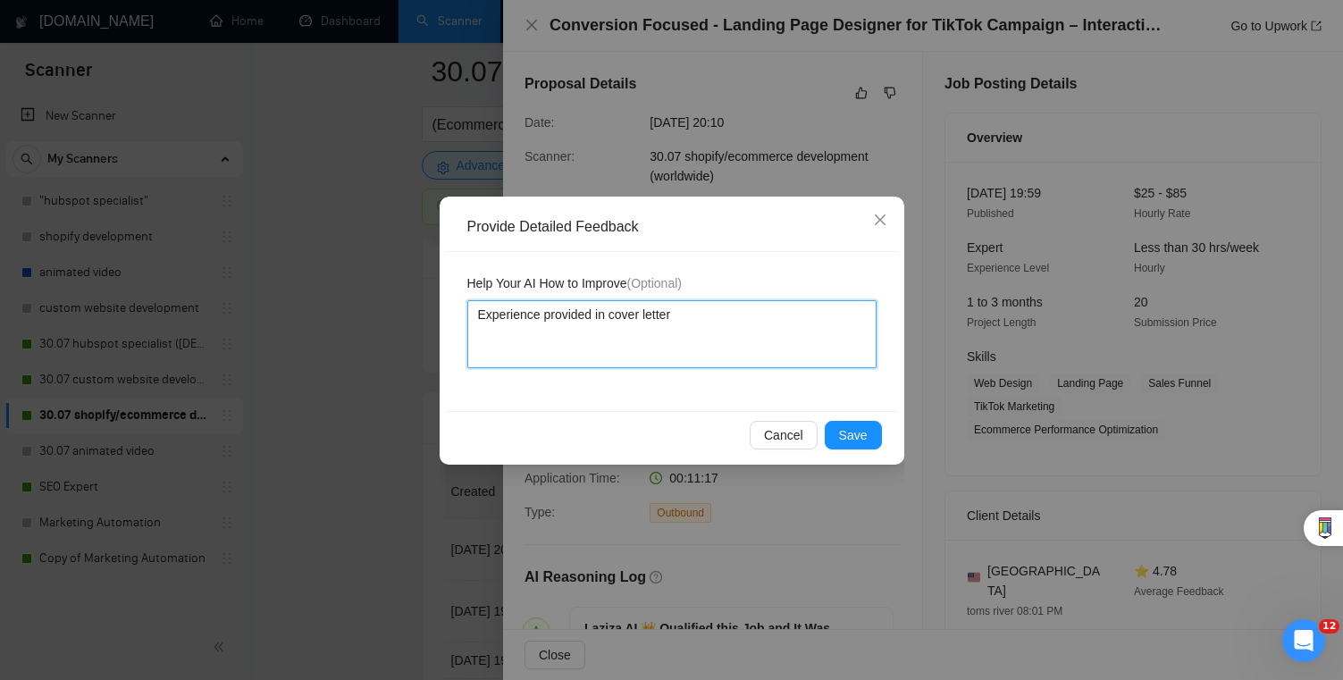
type textarea "Experience provided in cover letter d"
type textarea "Experience provided in cover letter"
type textarea "Experience provided in cover letter i"
type textarea "Experience provided in cover letter is"
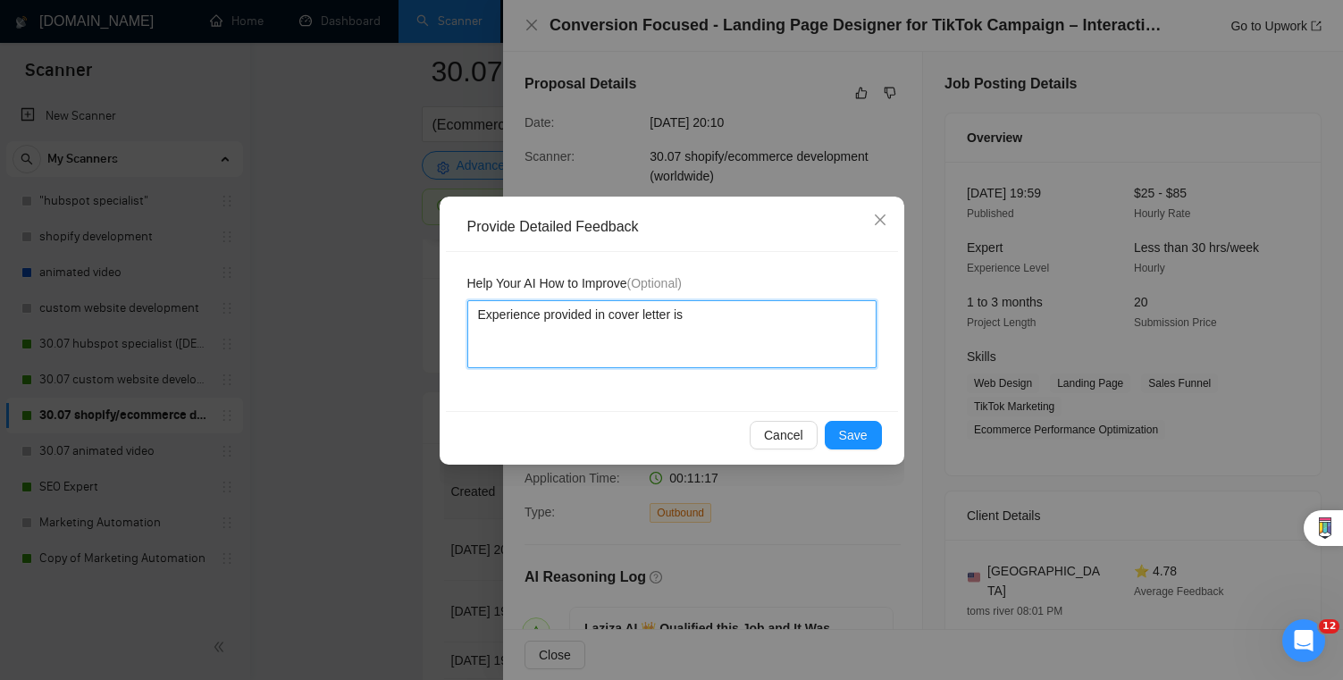
type textarea "Experience provided in cover letter is n"
type textarea "Experience provided in cover letter is no"
type textarea "Experience provided in cover letter is not"
type textarea "Experience provided in cover letter is not i"
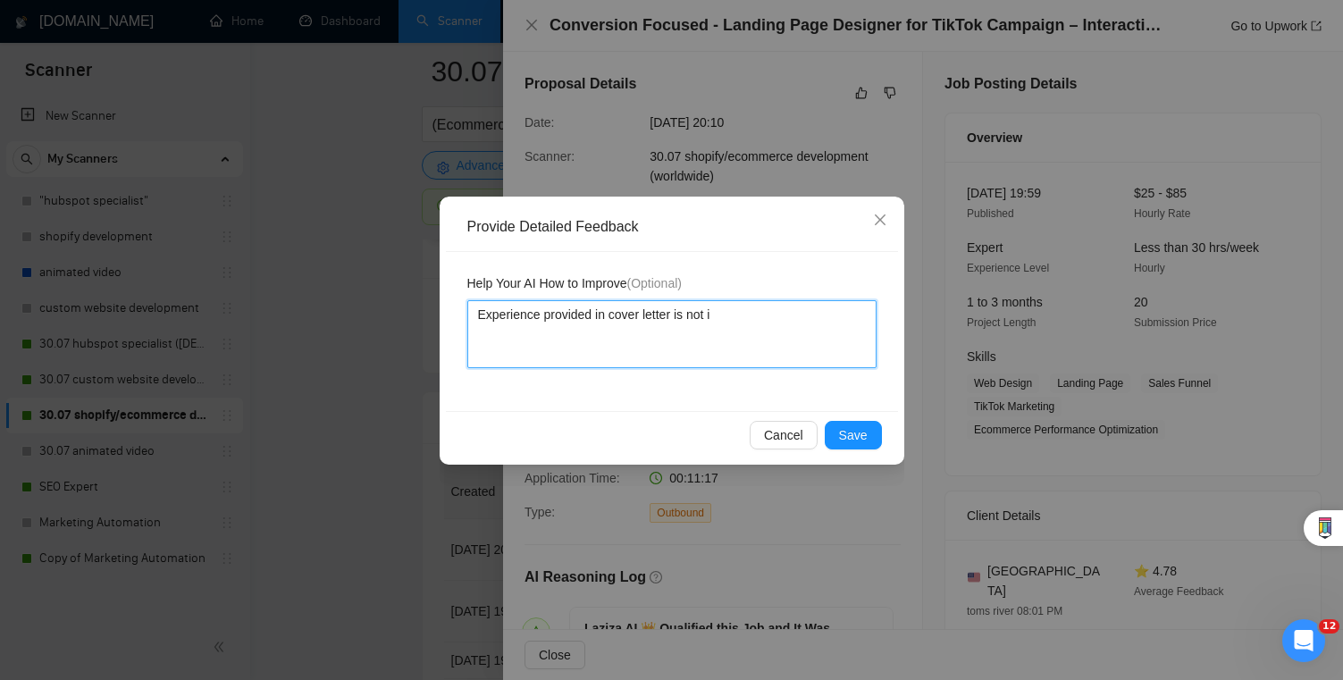
type textarea "Experience provided in cover letter is not in"
type textarea "Experience provided in cover letter is not in m"
type textarea "Experience provided in cover letter is not in my"
type textarea "Experience provided in cover letter is not in my pr"
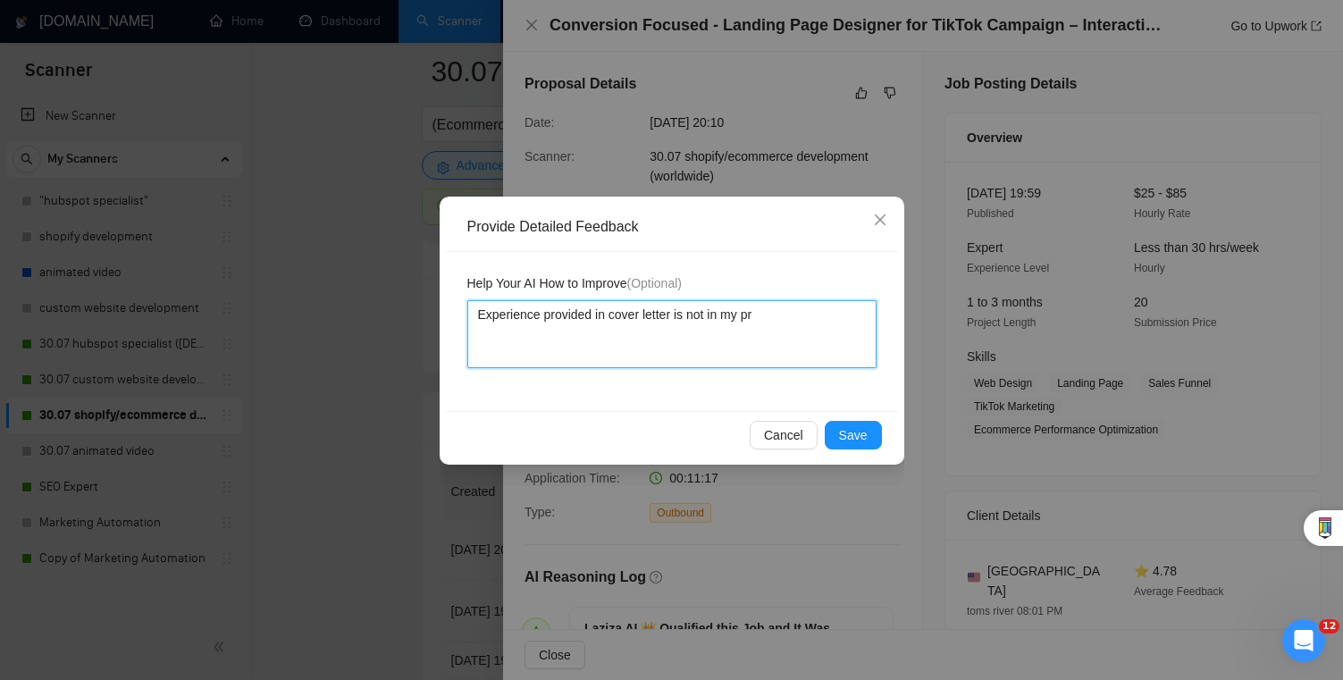
type textarea "Experience provided in cover letter is not in my pro"
type textarea "Experience provided in cover letter is not in my prof"
type textarea "Experience provided in cover letter is not in my profi"
type textarea "Experience provided in cover letter is not in my profil"
type textarea "Experience provided in cover letter is not in my profile"
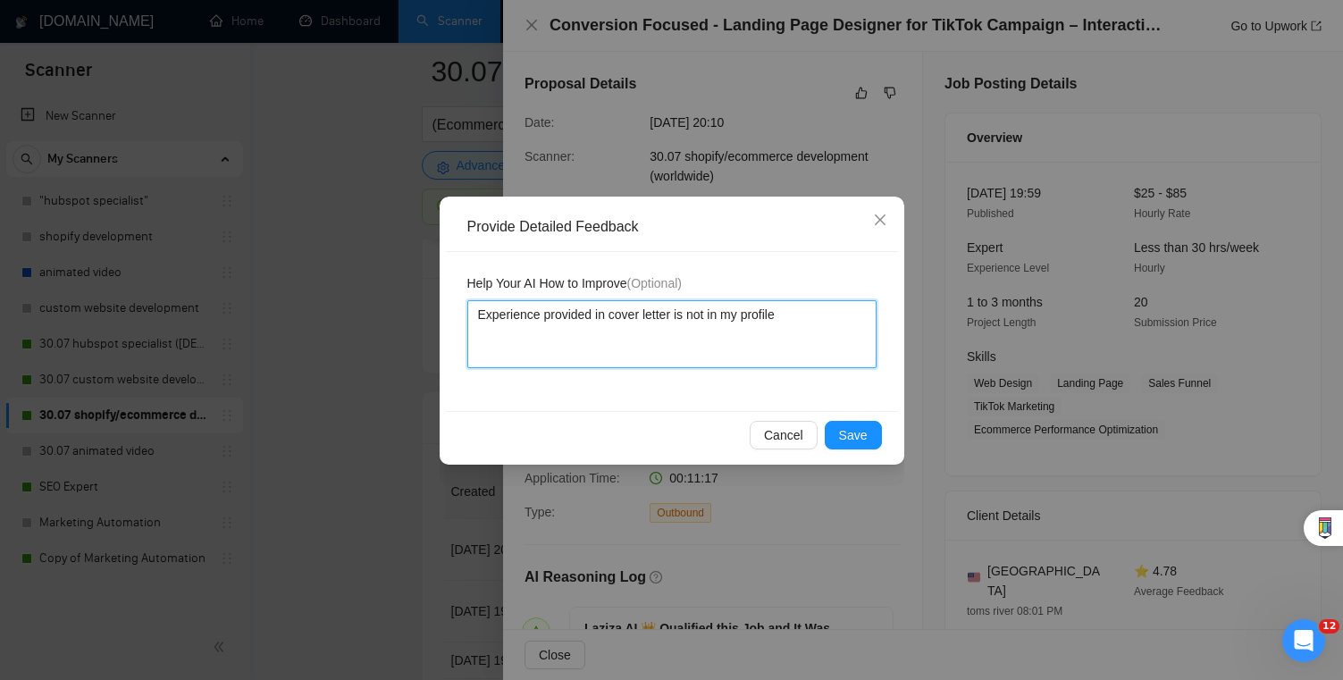
type textarea "Experience provided in cover letter is not in my profile."
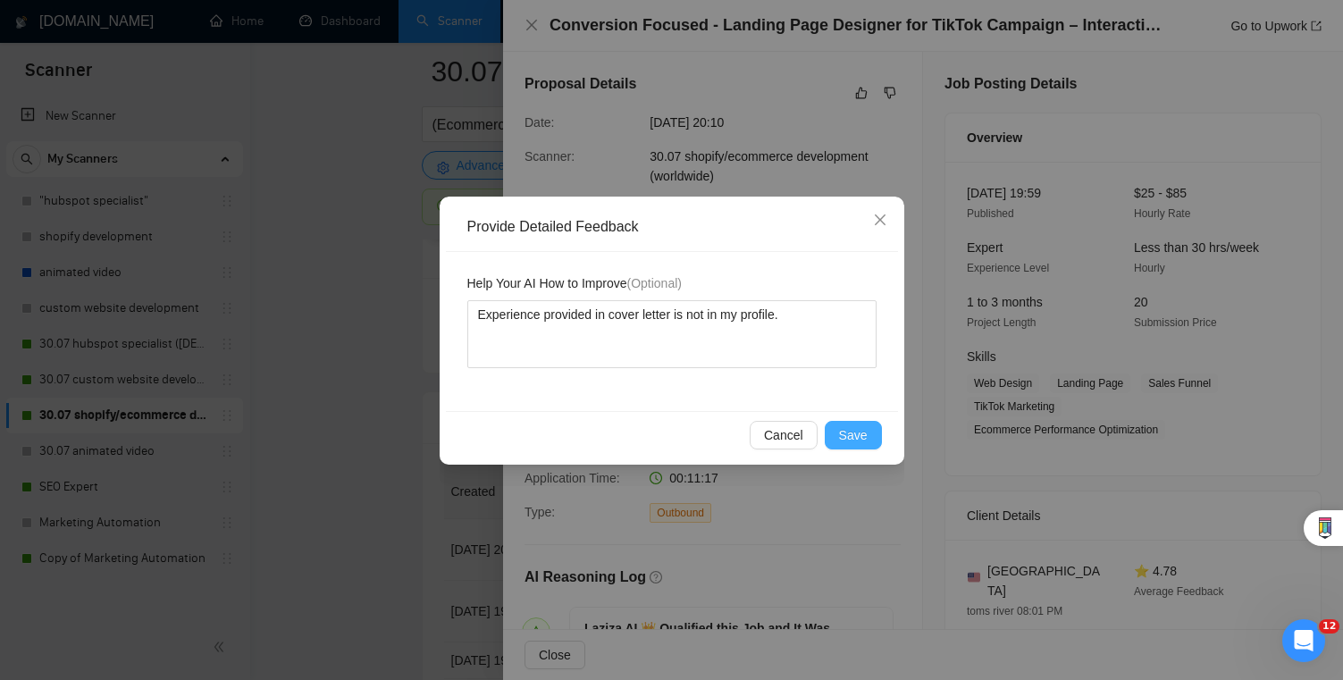
click at [847, 430] on span "Save" at bounding box center [853, 435] width 29 height 20
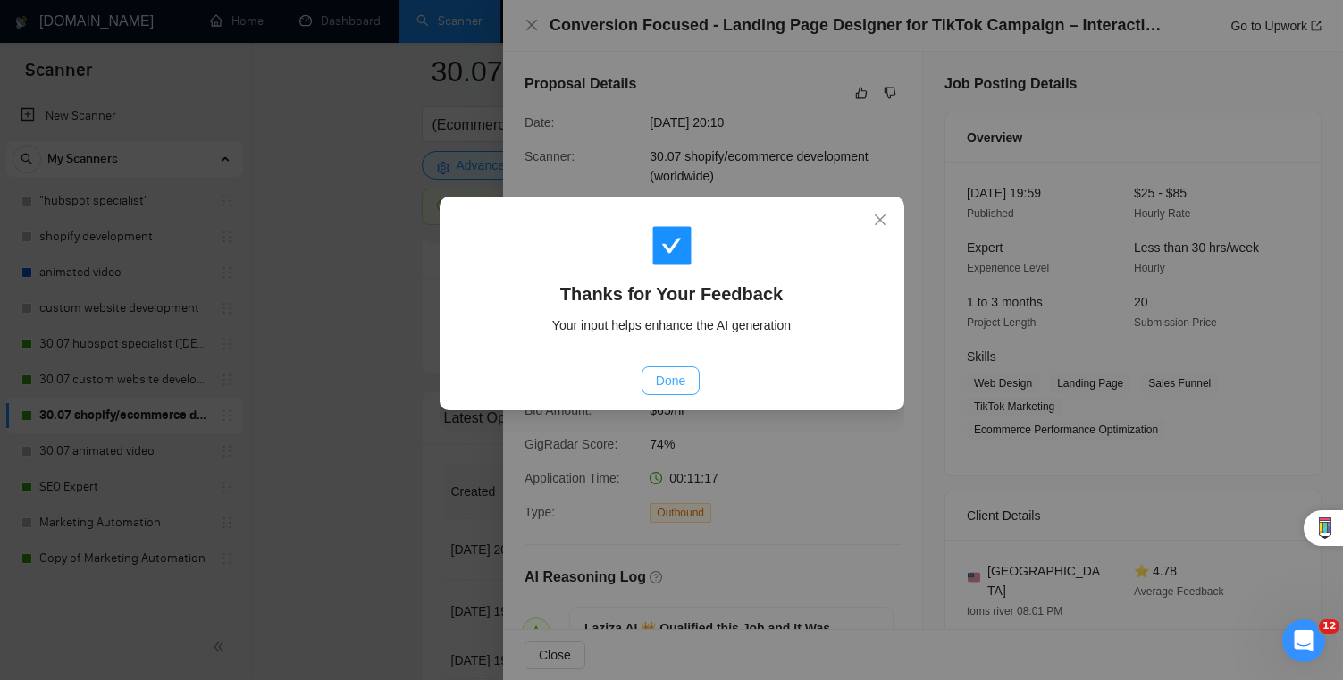
click at [685, 386] on button "Done" at bounding box center [670, 380] width 58 height 29
